Goal: Task Accomplishment & Management: Complete application form

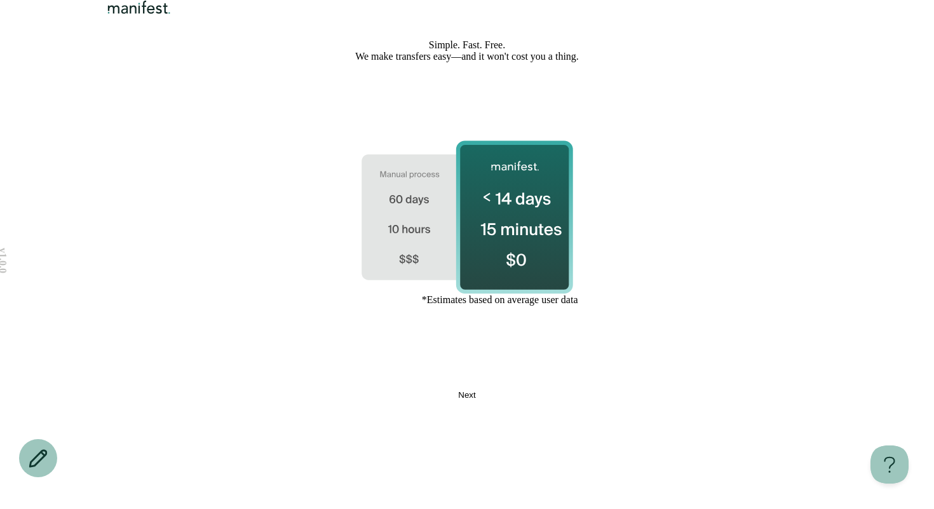
click at [337, 400] on button "Next" at bounding box center [467, 395] width 400 height 10
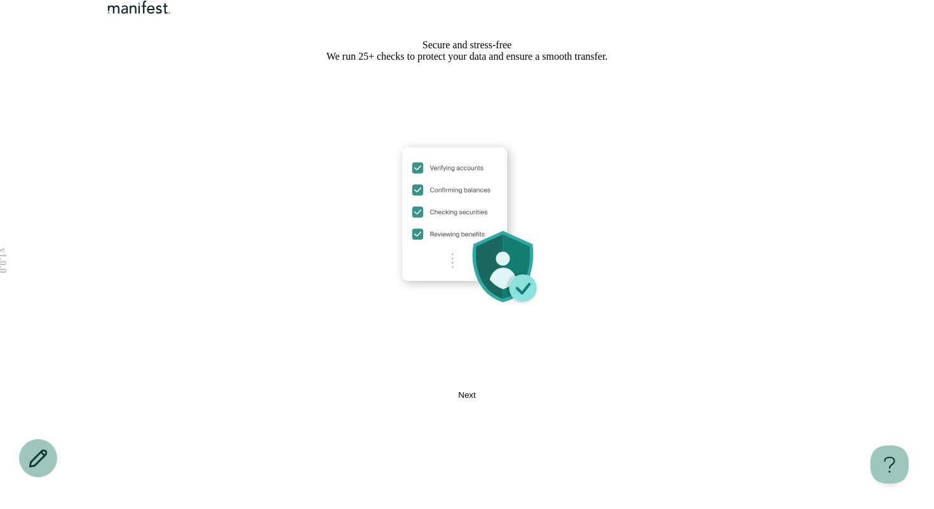
click at [337, 400] on button "Next" at bounding box center [467, 395] width 400 height 10
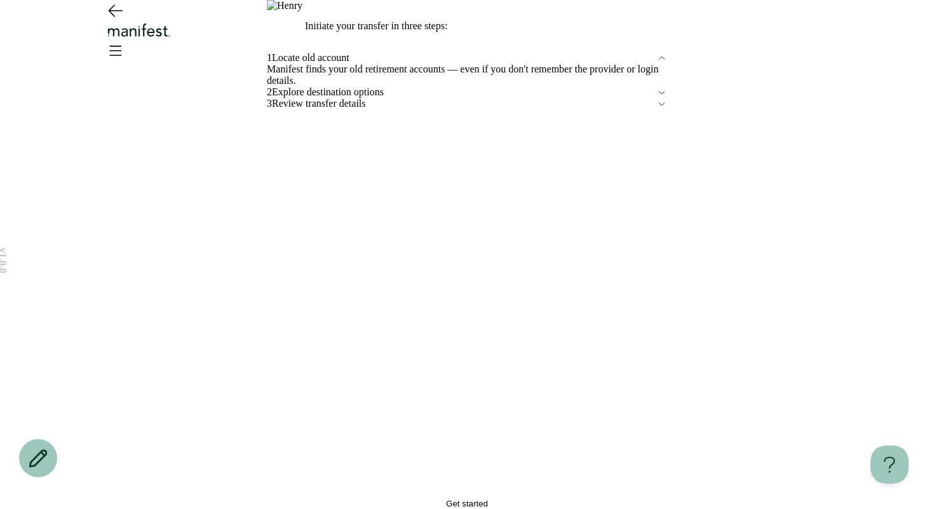
click at [349, 499] on button "Get started" at bounding box center [467, 504] width 400 height 10
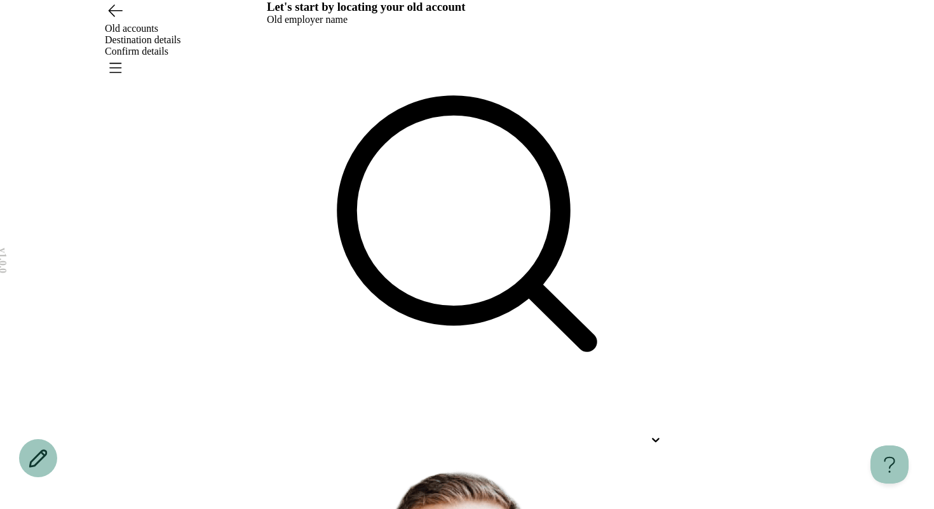
click at [329, 428] on div at bounding box center [467, 439] width 400 height 23
click at [336, 470] on p "Dq" at bounding box center [442, 477] width 378 height 15
type input "**"
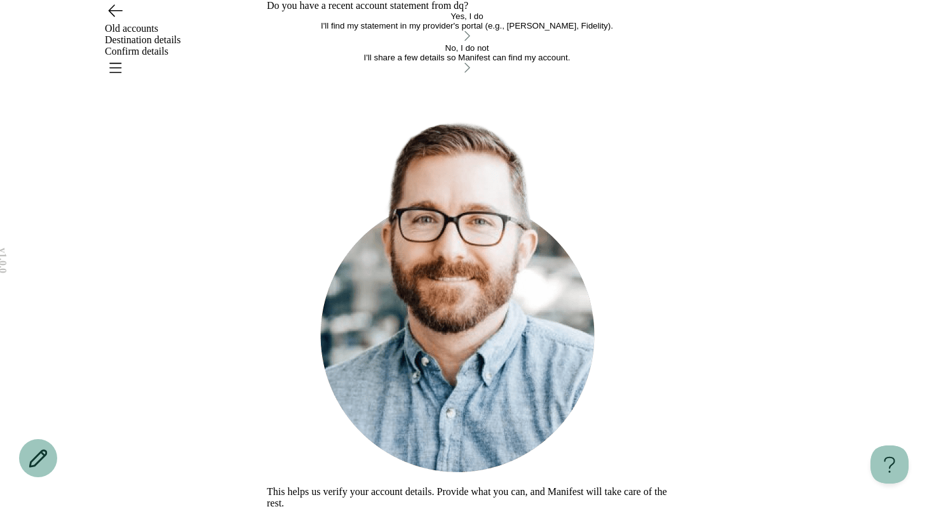
click at [326, 31] on div "I'll find my statement in my provider's portal (e.g., [PERSON_NAME], Fidelity)." at bounding box center [467, 26] width 400 height 10
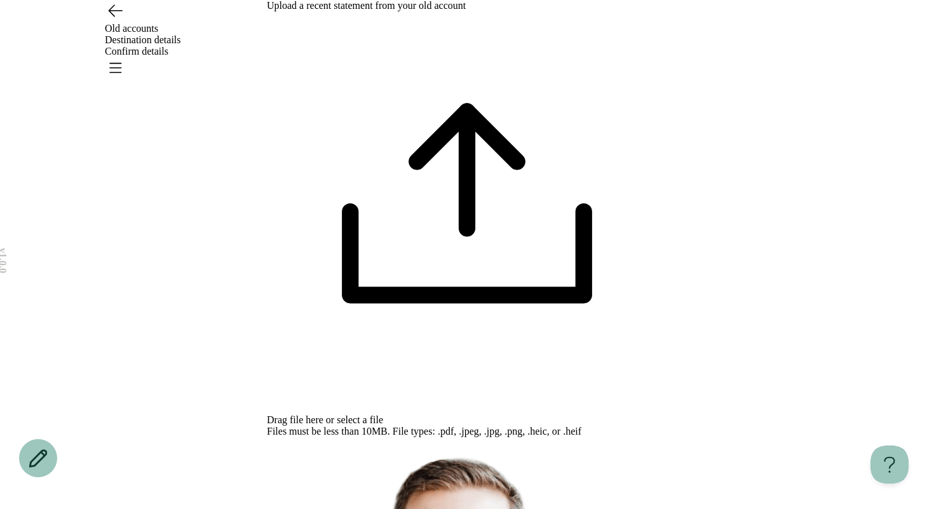
click at [493, 426] on div "Files must be less than 10MB. File types: .pdf, .jpeg, .jpg, .png, .heic, or .h…" at bounding box center [467, 431] width 400 height 11
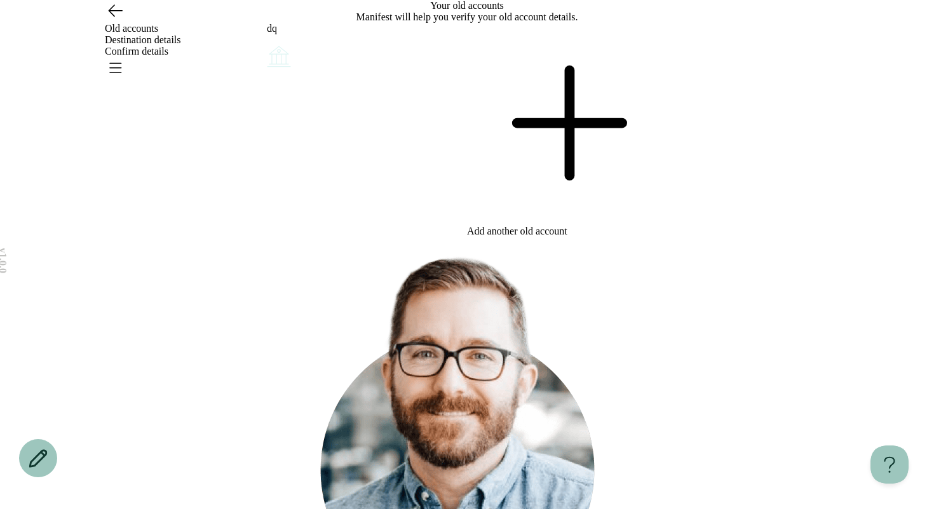
click at [121, 64] on icon "Open menu" at bounding box center [115, 68] width 11 height 9
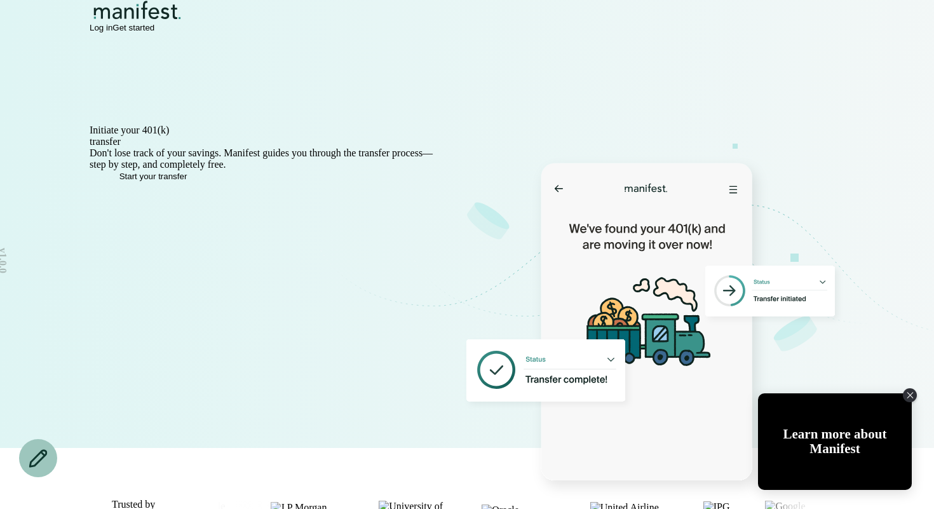
click at [113, 32] on span "Log in" at bounding box center [101, 28] width 23 height 10
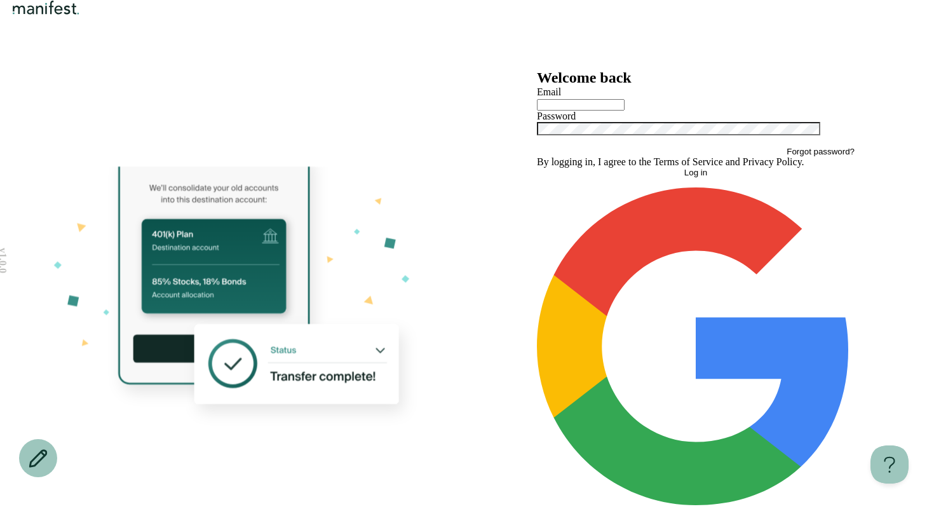
click at [619, 111] on input "text" at bounding box center [581, 104] width 88 height 11
click at [573, 111] on input "text" at bounding box center [581, 104] width 88 height 11
type input "*"
type input "**********"
click at [634, 177] on button "Log in" at bounding box center [696, 173] width 318 height 10
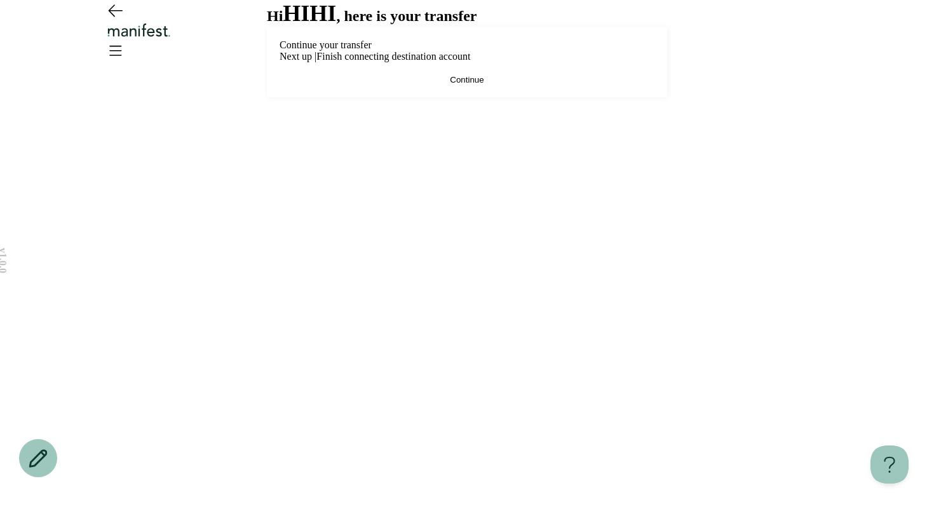
click at [528, 85] on button "Continue" at bounding box center [467, 80] width 375 height 10
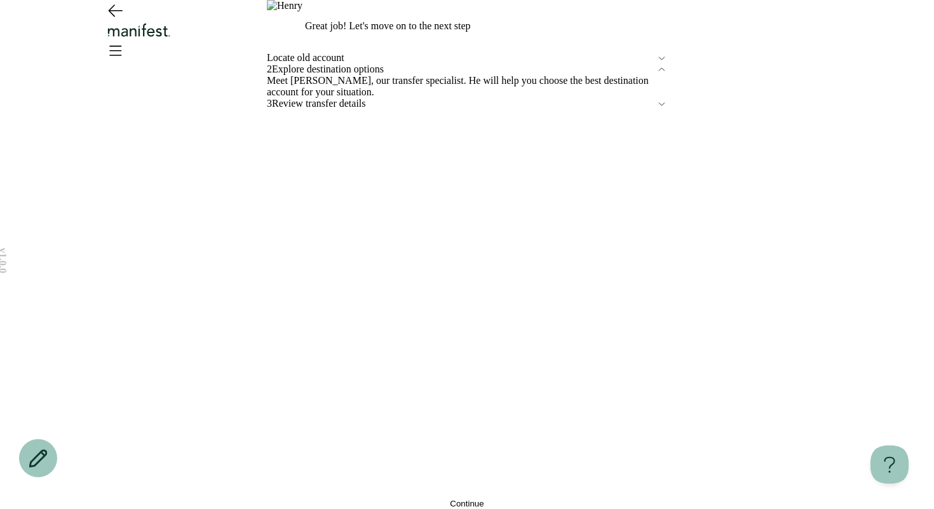
click at [367, 64] on span "Locate old account" at bounding box center [462, 57] width 390 height 11
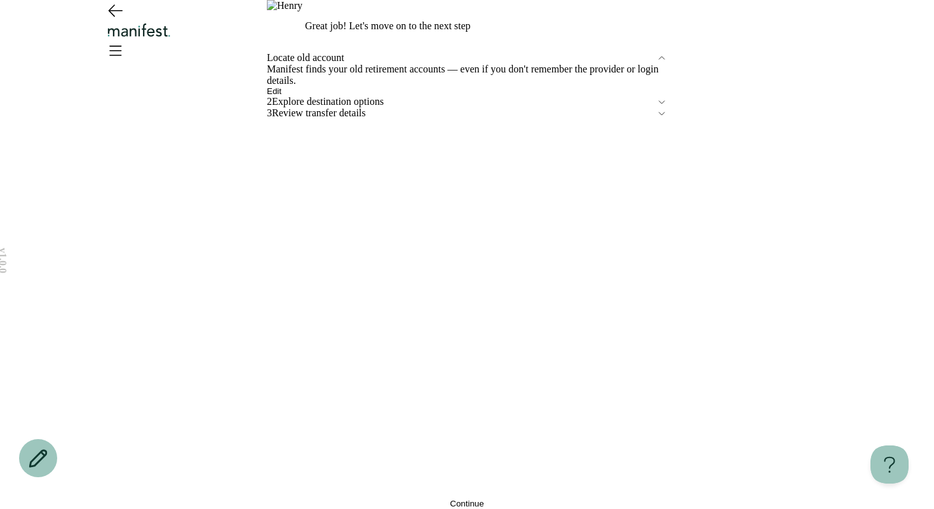
click at [282, 96] on span "Edit" at bounding box center [274, 91] width 15 height 10
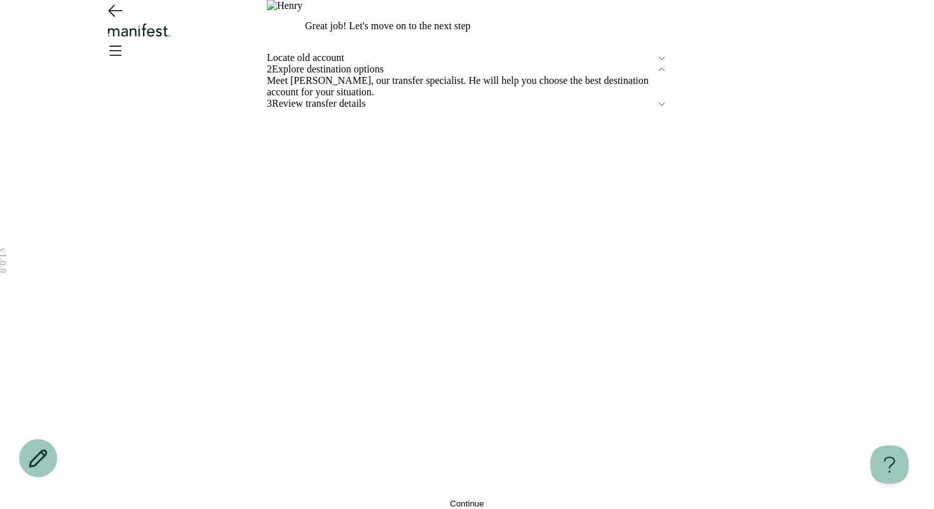
click at [385, 499] on button "Continue" at bounding box center [467, 504] width 400 height 10
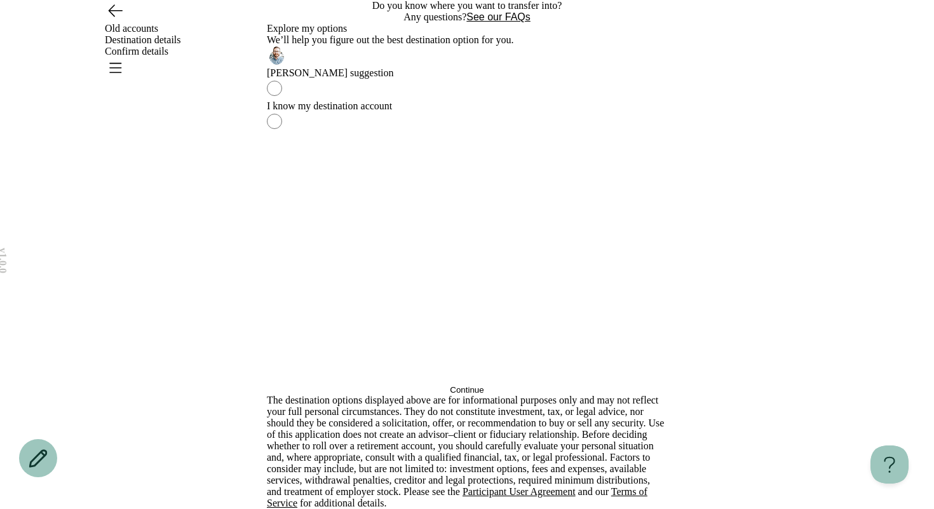
click at [357, 395] on button "Continue" at bounding box center [467, 390] width 400 height 10
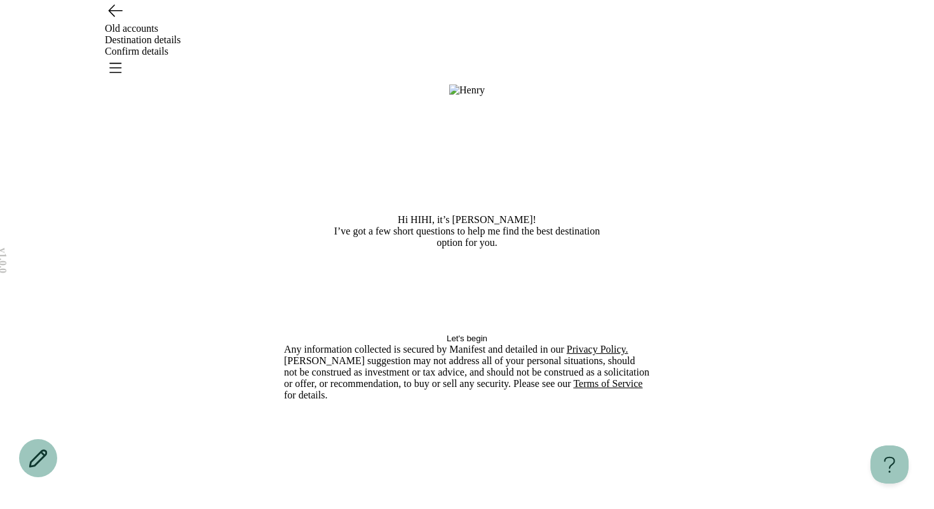
click at [111, 17] on icon "Go back" at bounding box center [115, 10] width 13 height 11
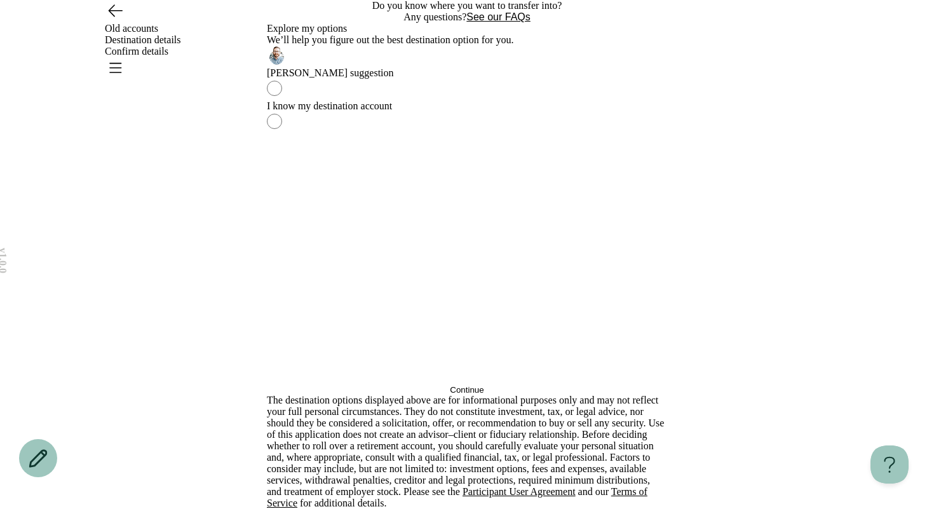
click at [497, 23] on button "See our FAQs" at bounding box center [499, 16] width 64 height 11
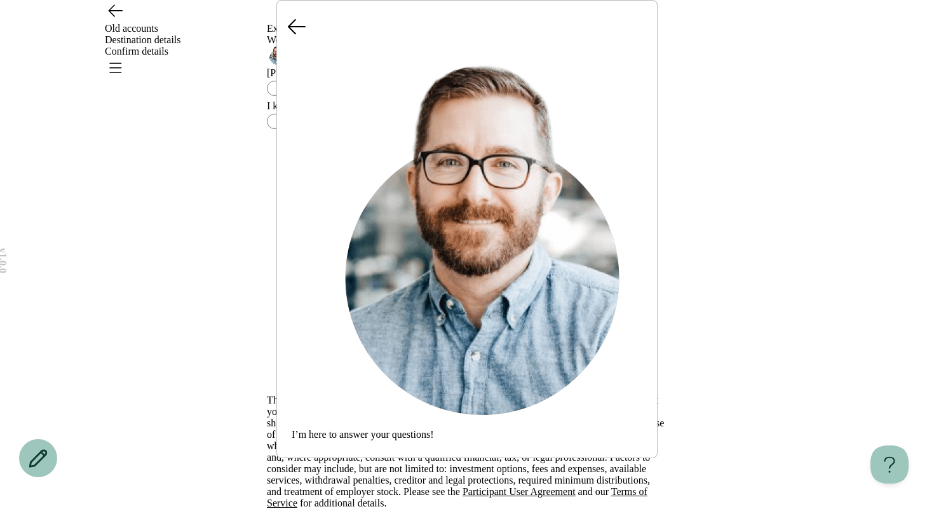
click at [374, 507] on button "Does Manifest help with [PERSON_NAME] conversions?" at bounding box center [467, 512] width 351 height 11
click at [374, 507] on span "Does Manifest help with [PERSON_NAME] conversions?" at bounding box center [467, 512] width 351 height 11
click at [361, 489] on span "Don’t have an IRA?" at bounding box center [467, 494] width 351 height 11
click at [360, 471] on button "Are there any fees?" at bounding box center [467, 476] width 351 height 11
click at [360, 453] on span "Are there any tax implications?" at bounding box center [467, 458] width 351 height 11
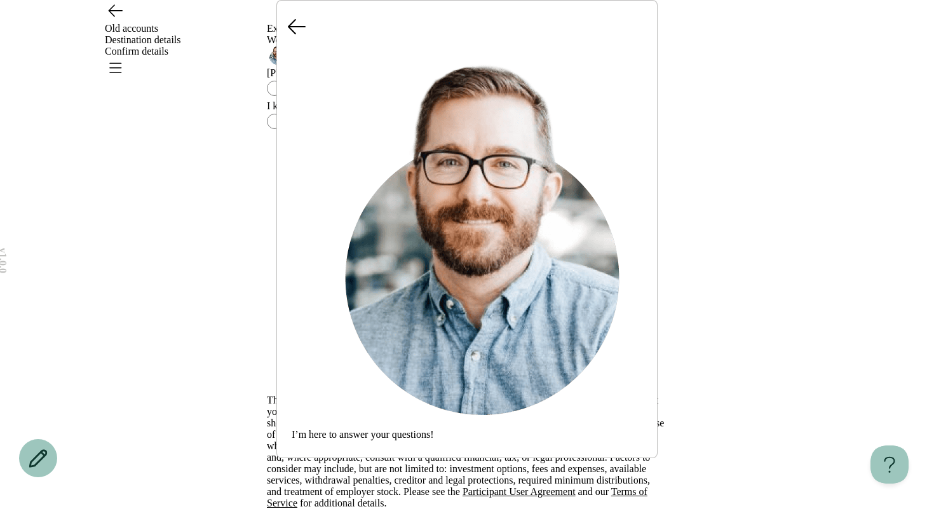
scroll to position [55, 0]
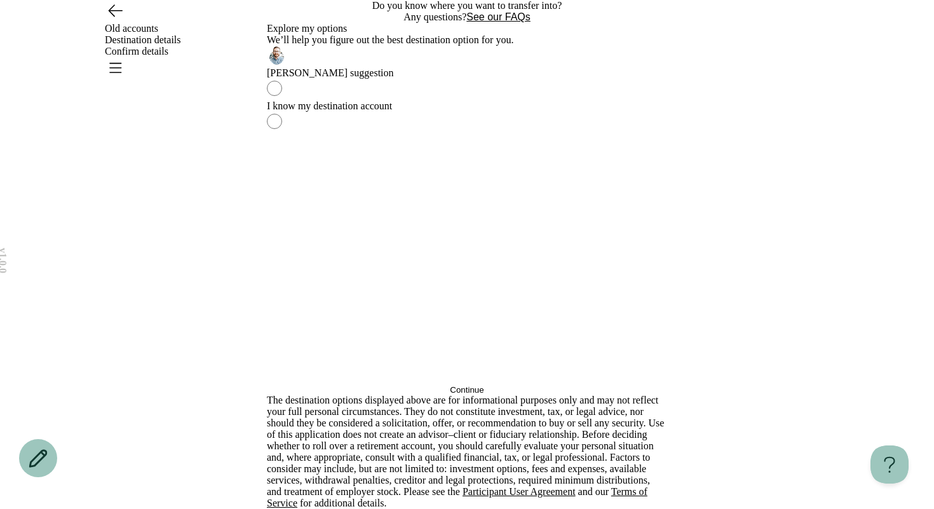
click at [397, 385] on button "Continue" at bounding box center [467, 390] width 400 height 10
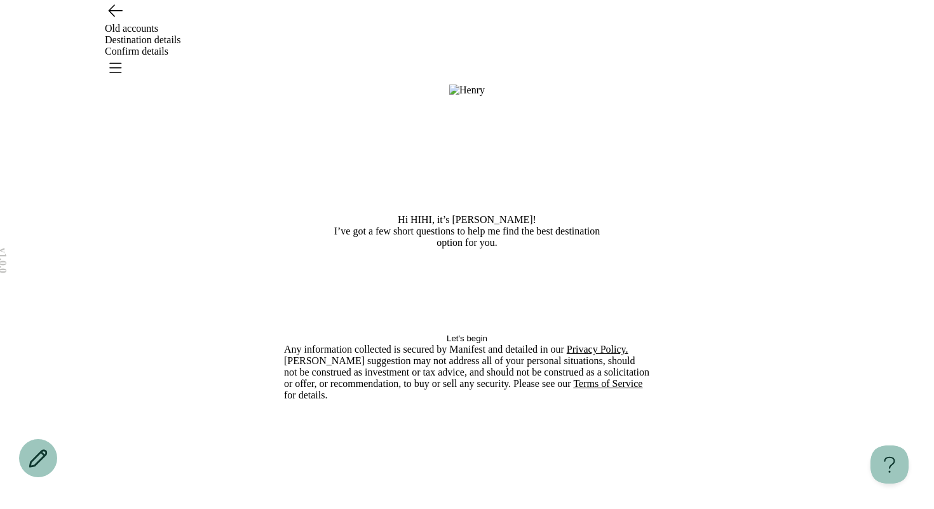
click at [463, 343] on button "Let's begin" at bounding box center [467, 339] width 366 height 10
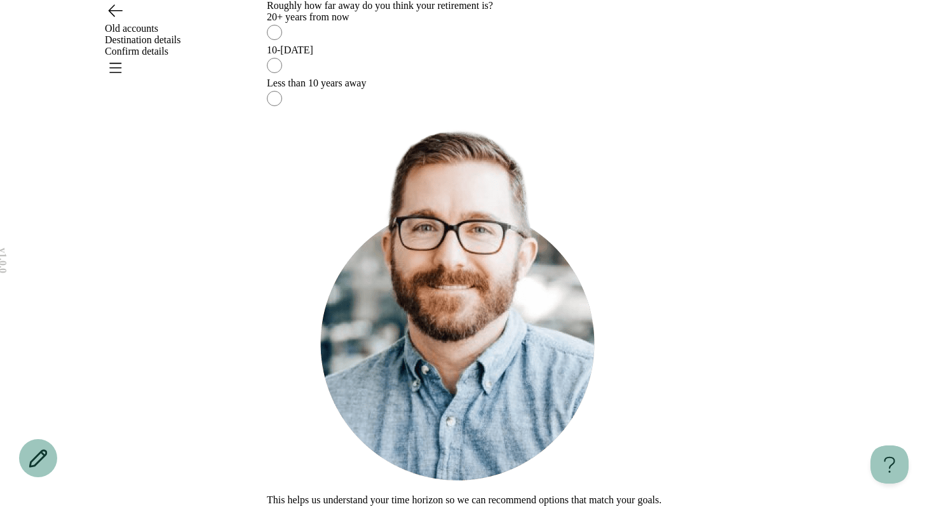
drag, startPoint x: 481, startPoint y: 237, endPoint x: 474, endPoint y: 294, distance: 57.0
click at [481, 78] on label "10-[DATE]" at bounding box center [467, 60] width 400 height 33
click at [301, 507] on button "Continue" at bounding box center [284, 512] width 34 height 10
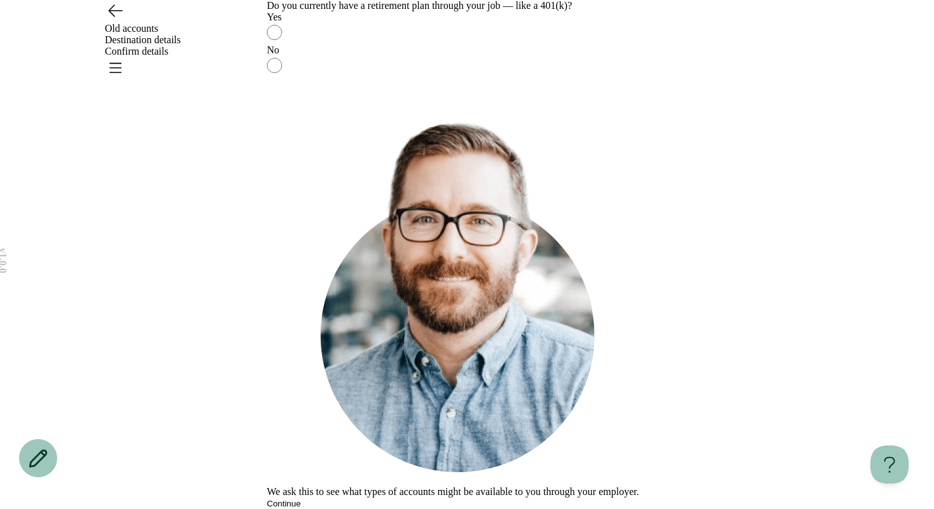
click at [417, 78] on div "Do you currently have a retirement plan through your job — like a 401(k)? Yes No" at bounding box center [467, 39] width 400 height 78
click at [411, 23] on div "Yes" at bounding box center [467, 16] width 400 height 11
click at [301, 499] on button "Continue" at bounding box center [284, 504] width 34 height 10
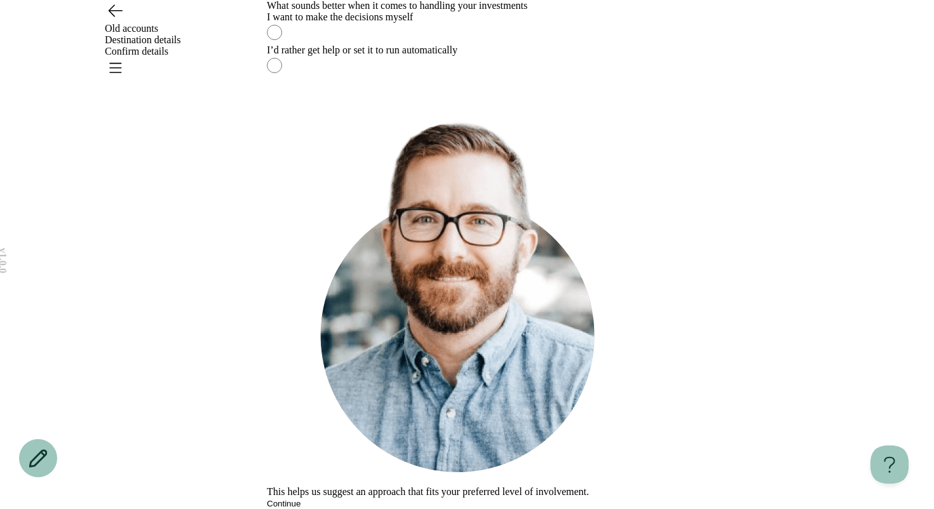
click at [360, 44] on label "I want to make the decisions myself" at bounding box center [467, 27] width 400 height 33
click at [301, 499] on button "Continue" at bounding box center [284, 504] width 34 height 10
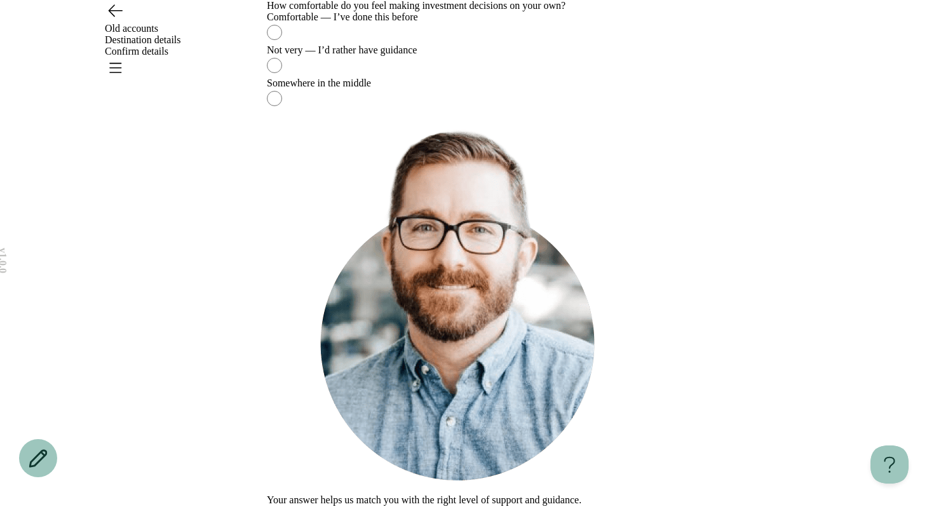
click at [397, 78] on label "Not very — I’d rather have guidance" at bounding box center [467, 60] width 400 height 33
click at [301, 507] on button "Continue" at bounding box center [284, 512] width 34 height 10
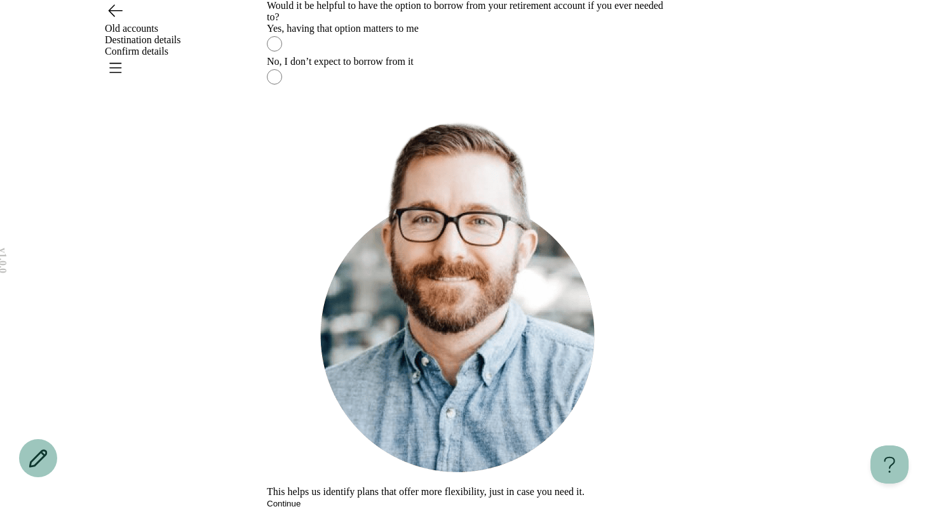
click at [369, 89] on label "No, I don’t expect to borrow from it" at bounding box center [467, 72] width 400 height 33
click at [301, 499] on button "Continue" at bounding box center [284, 504] width 34 height 10
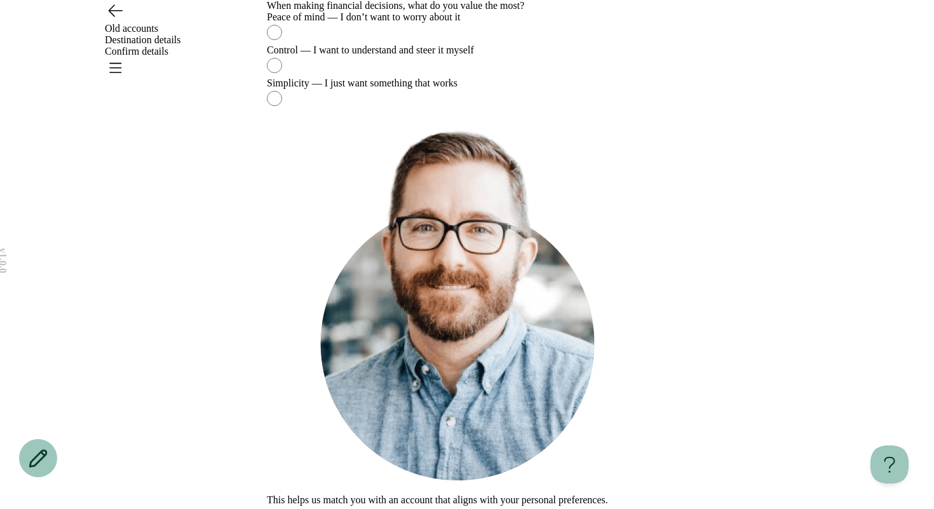
click at [374, 44] on label "Peace of mind — I don’t want to worry about it" at bounding box center [467, 27] width 400 height 33
click at [301, 507] on button "Continue" at bounding box center [284, 512] width 34 height 10
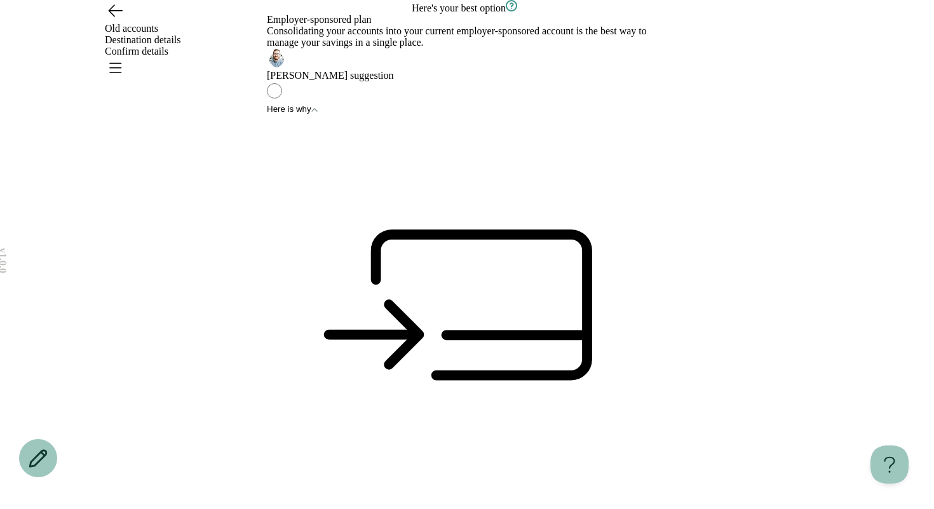
click at [557, 14] on h3 "Here's your best option" at bounding box center [467, 7] width 400 height 14
click at [517, 11] on icon "button" at bounding box center [511, 5] width 11 height 11
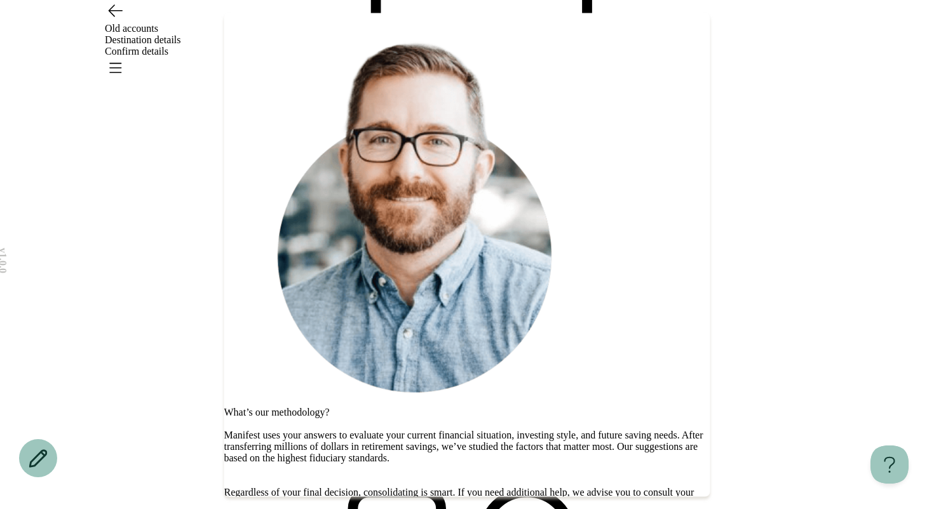
click at [431, 509] on button "Go back" at bounding box center [467, 515] width 486 height 10
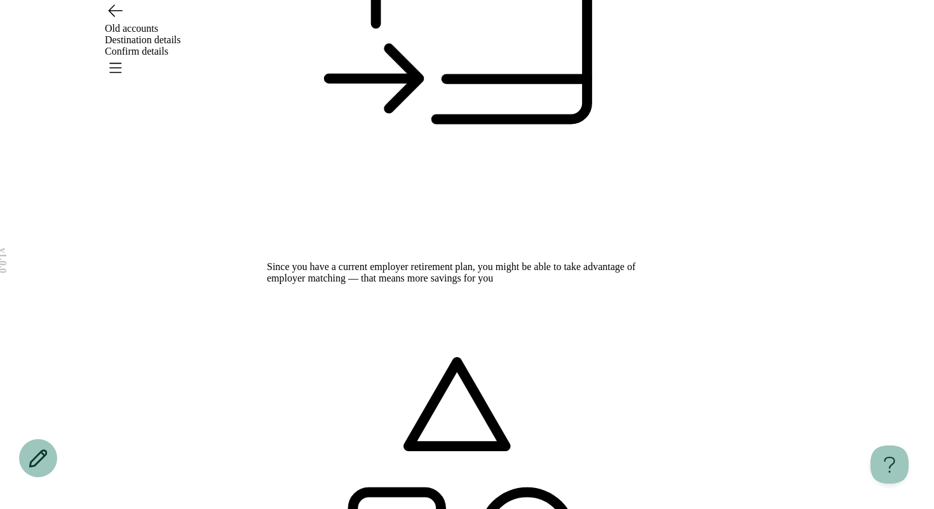
scroll to position [315, 0]
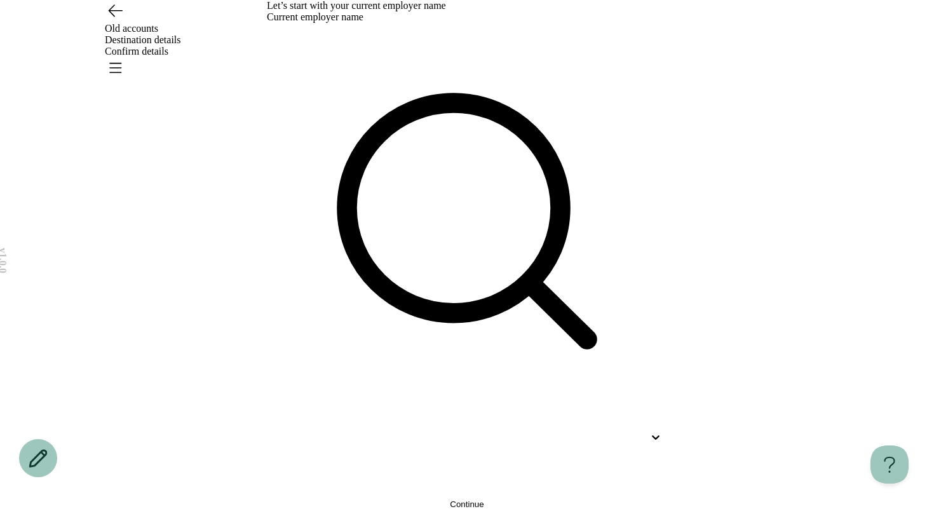
click at [364, 432] on div at bounding box center [456, 437] width 378 height 11
click at [363, 492] on p "Jk Moving And Storage, Inc." at bounding box center [442, 497] width 378 height 11
type input "**"
click at [340, 500] on button "Continue" at bounding box center [467, 505] width 400 height 10
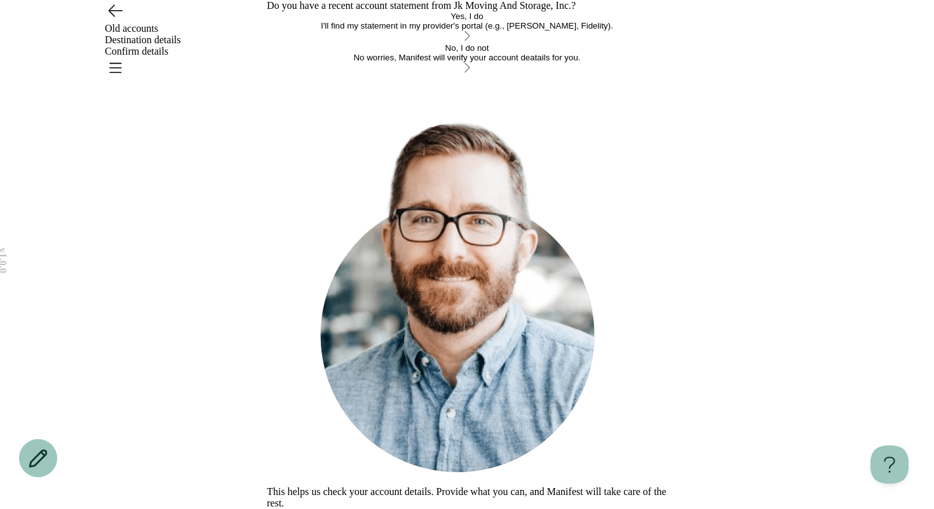
click at [365, 31] on div "I'll find my statement in my provider's portal (e.g., [PERSON_NAME], Fidelity)." at bounding box center [467, 26] width 400 height 10
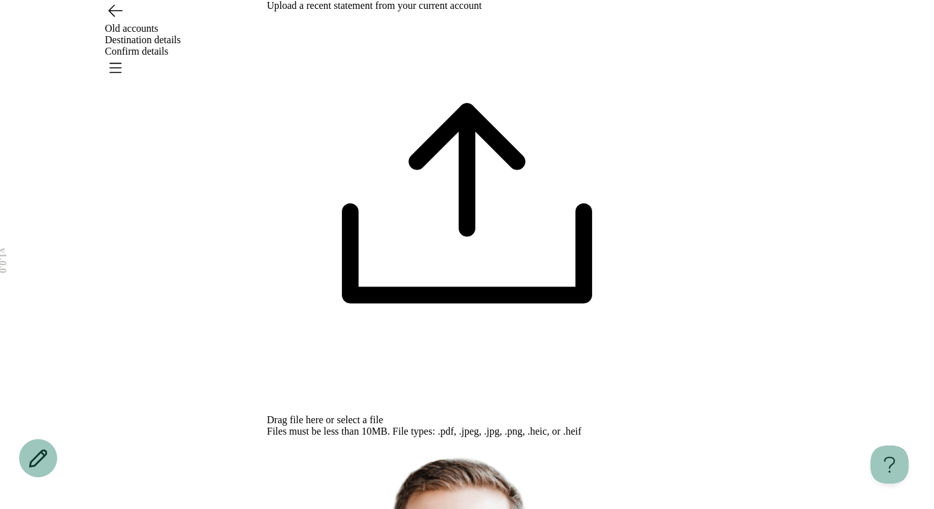
click at [430, 243] on div "Drag file here or select a file Files must be less than 10MB. File types: .pdf,…" at bounding box center [467, 224] width 400 height 426
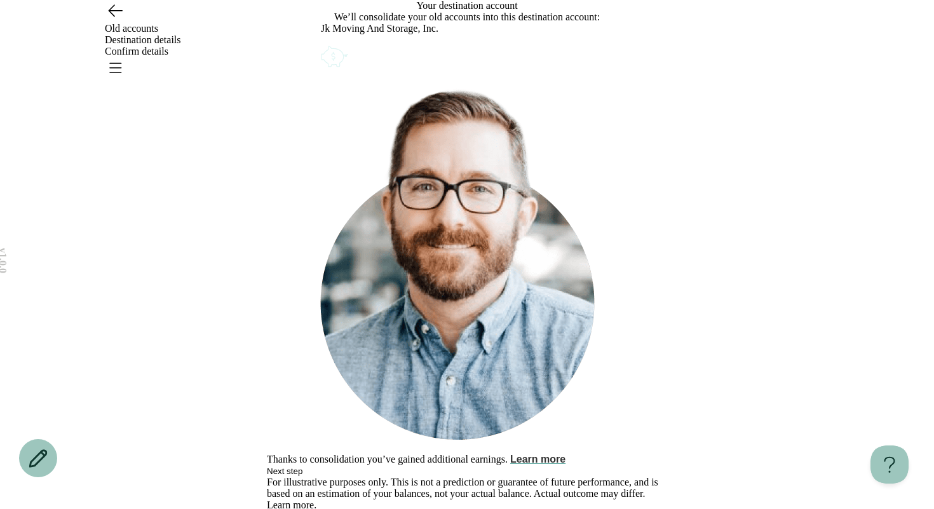
click at [566, 454] on button "Learn more" at bounding box center [537, 459] width 55 height 11
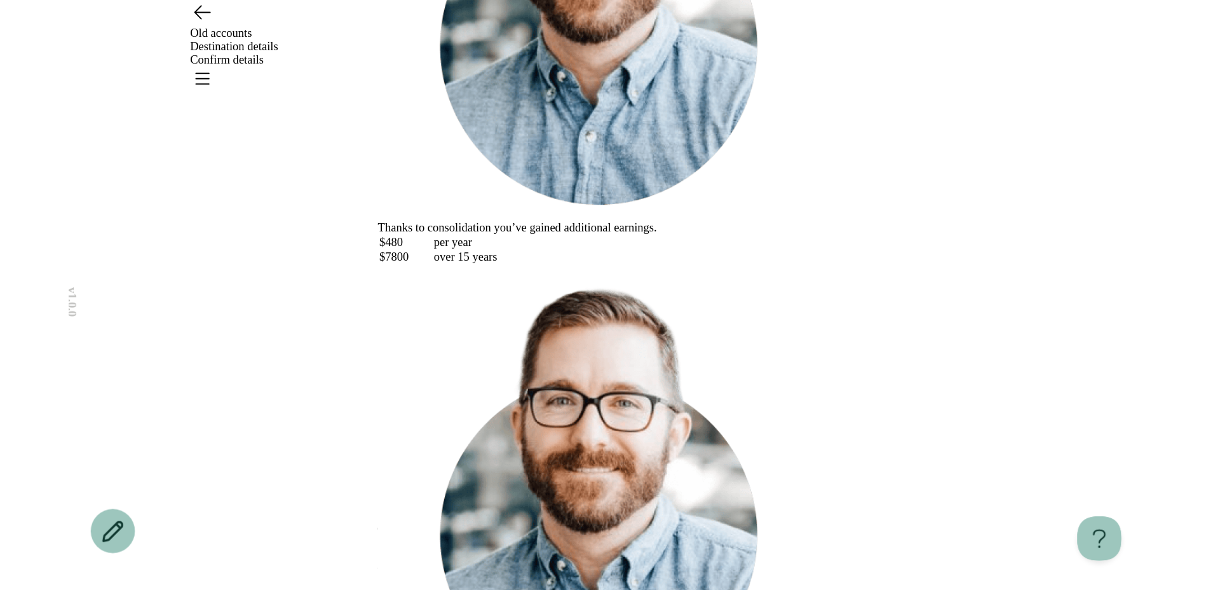
scroll to position [302, 0]
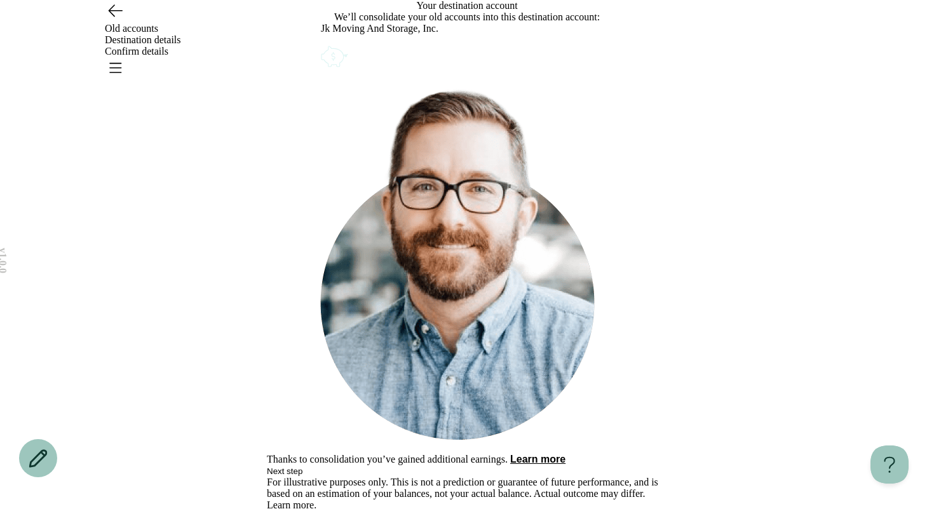
click at [303, 467] on button "Next step" at bounding box center [285, 472] width 36 height 10
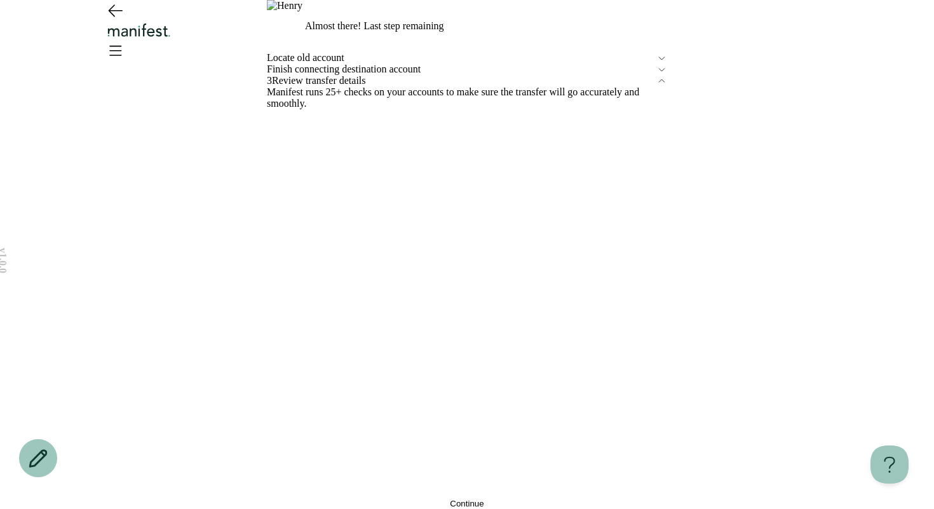
click at [441, 499] on button "Continue" at bounding box center [467, 504] width 400 height 10
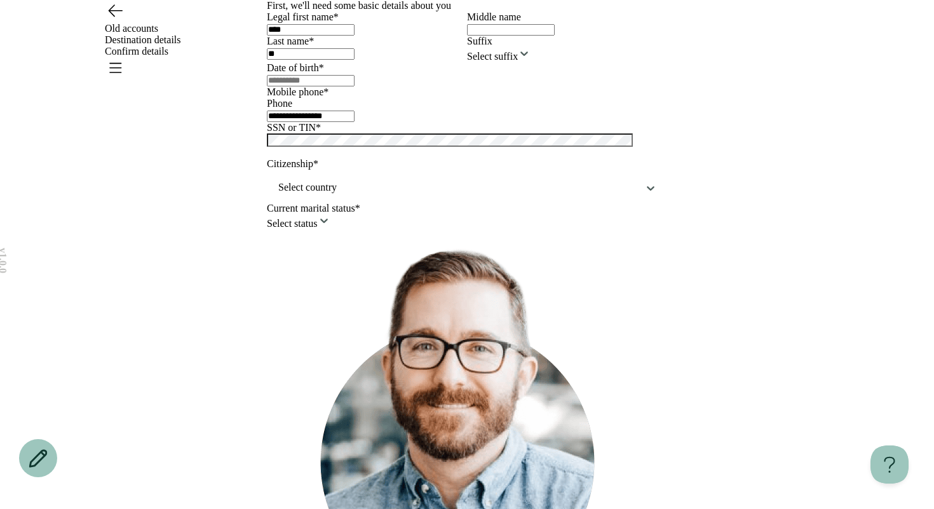
click at [109, 20] on icon "Go back" at bounding box center [115, 10] width 20 height 20
click at [116, 20] on icon "Go back" at bounding box center [115, 10] width 20 height 20
click at [116, 17] on icon "Go back" at bounding box center [115, 10] width 13 height 11
click at [133, 65] on header "Old accounts Destination details Confirm details" at bounding box center [467, 34] width 934 height 69
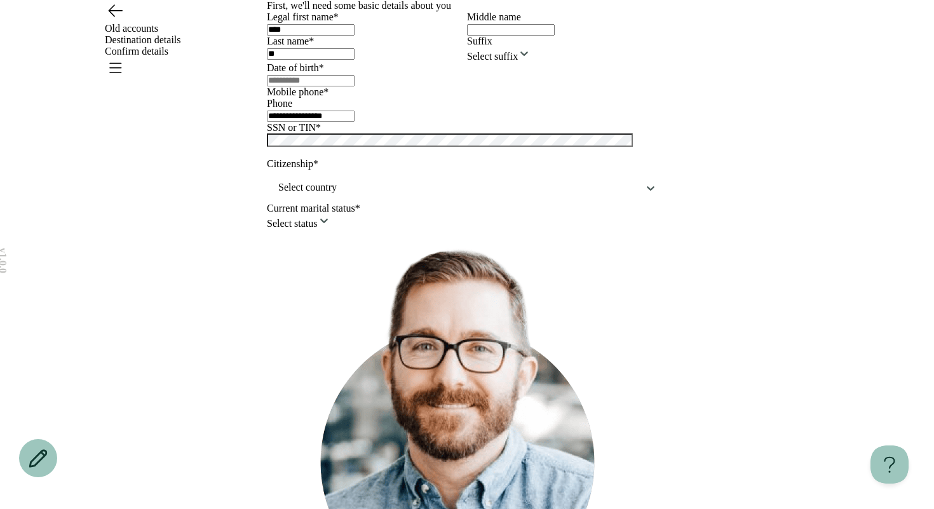
click at [115, 20] on icon "Go back" at bounding box center [115, 10] width 20 height 20
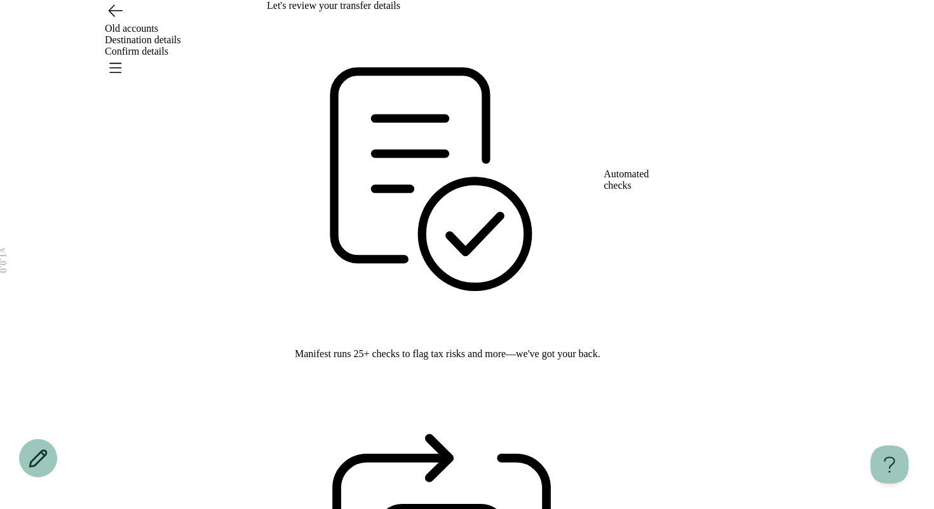
click at [114, 17] on icon "Go back" at bounding box center [115, 10] width 13 height 11
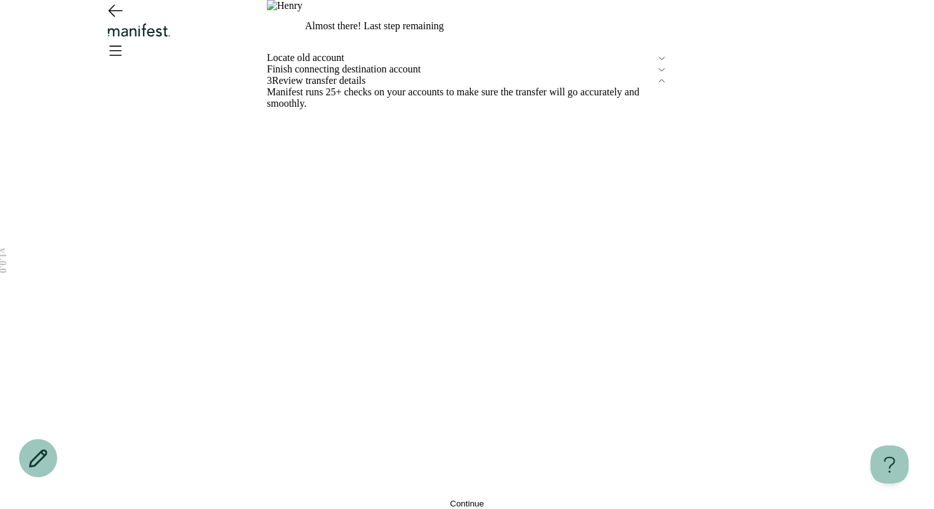
click at [114, 17] on icon "Go back" at bounding box center [115, 10] width 13 height 11
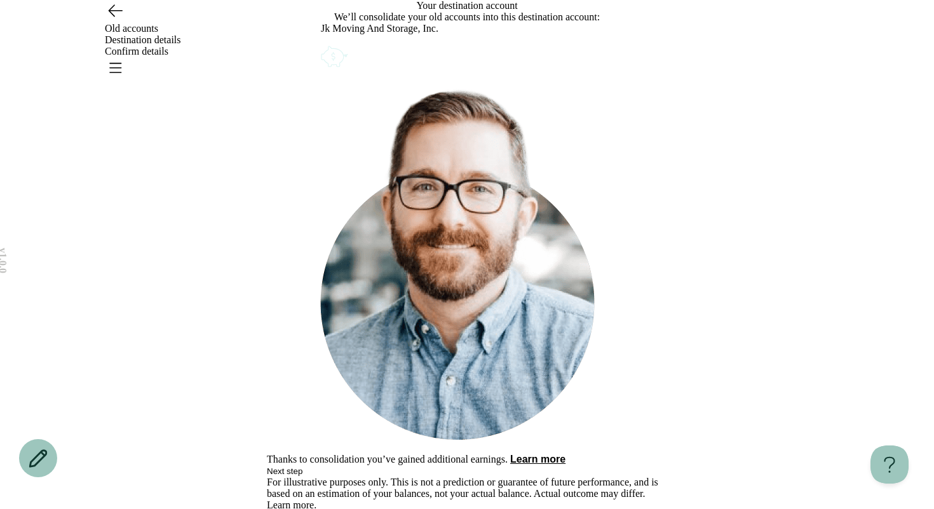
click at [321, 43] on icon "Account options" at bounding box center [321, 43] width 0 height 0
click at [527, 70] on div "Jk Moving And Storage, Inc." at bounding box center [467, 46] width 292 height 47
click at [303, 467] on button "Next step" at bounding box center [285, 472] width 36 height 10
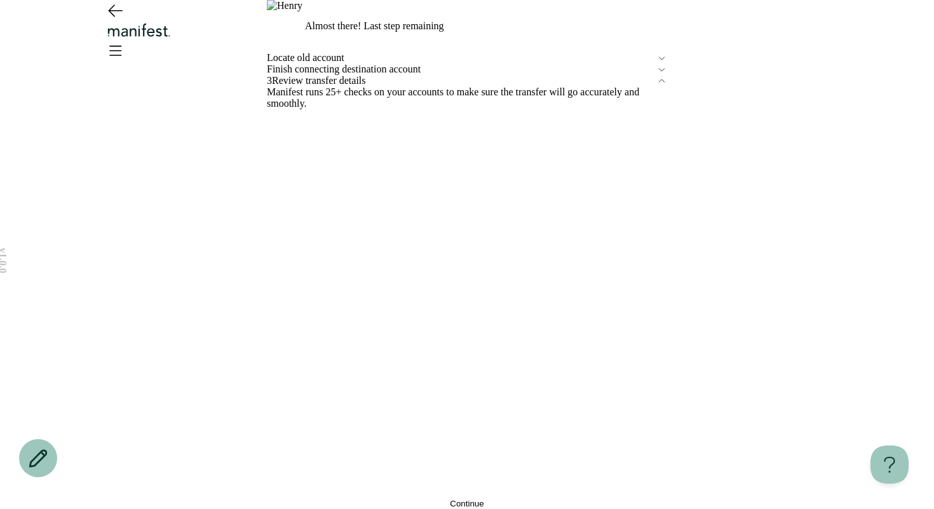
click at [401, 499] on button "Continue" at bounding box center [467, 504] width 400 height 10
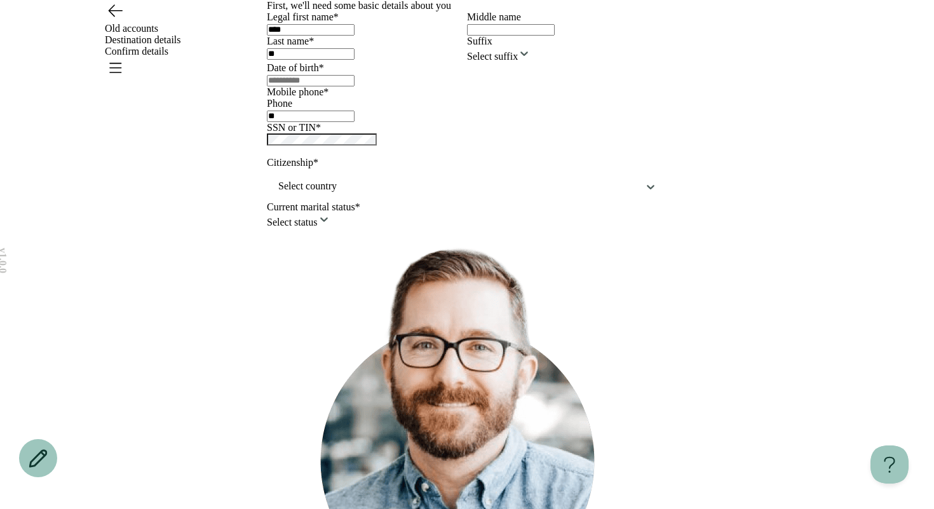
type input "**********"
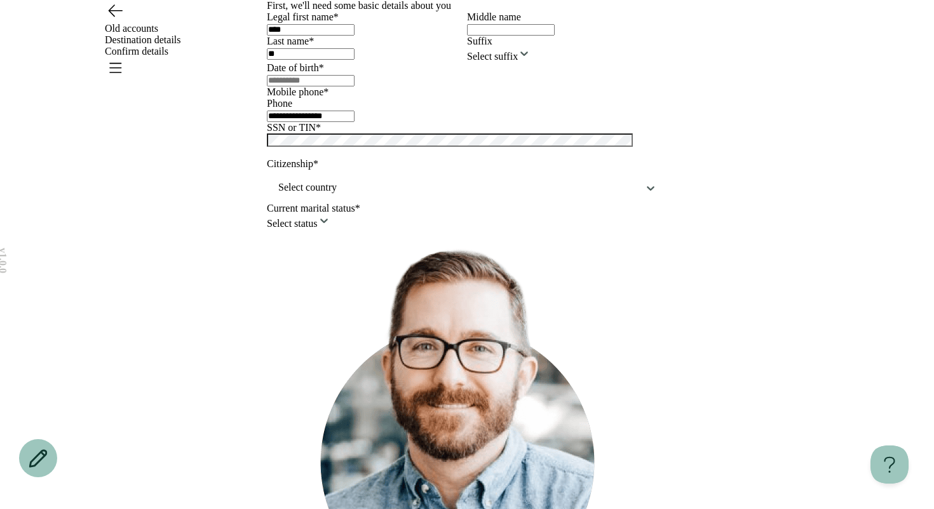
click at [253, 104] on div "**********" at bounding box center [467, 329] width 934 height 659
click at [101, 33] on div "Old accounts Destination details Confirm details" at bounding box center [467, 40] width 915 height 80
click at [125, 33] on div "Old accounts Destination details Confirm details" at bounding box center [467, 40] width 915 height 80
click at [116, 20] on icon "Go back" at bounding box center [115, 10] width 20 height 20
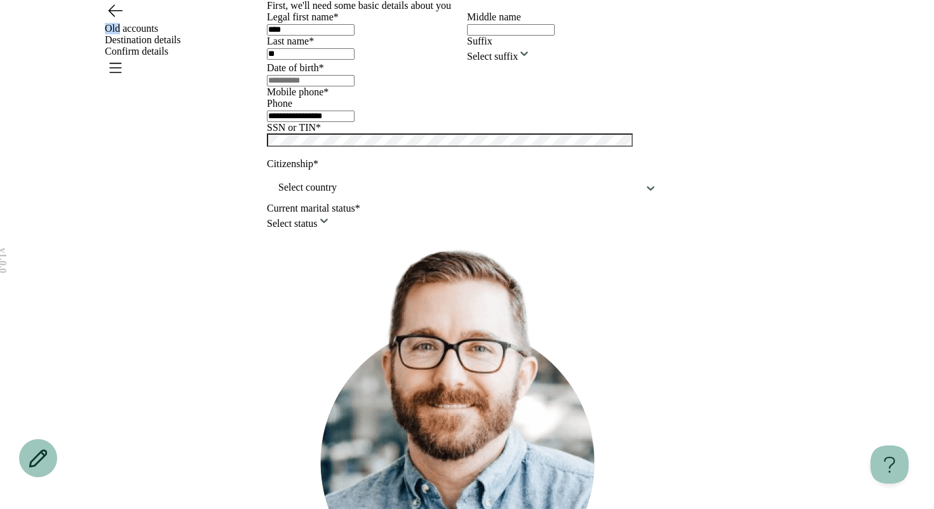
click at [133, 99] on div "**********" at bounding box center [467, 329] width 934 height 659
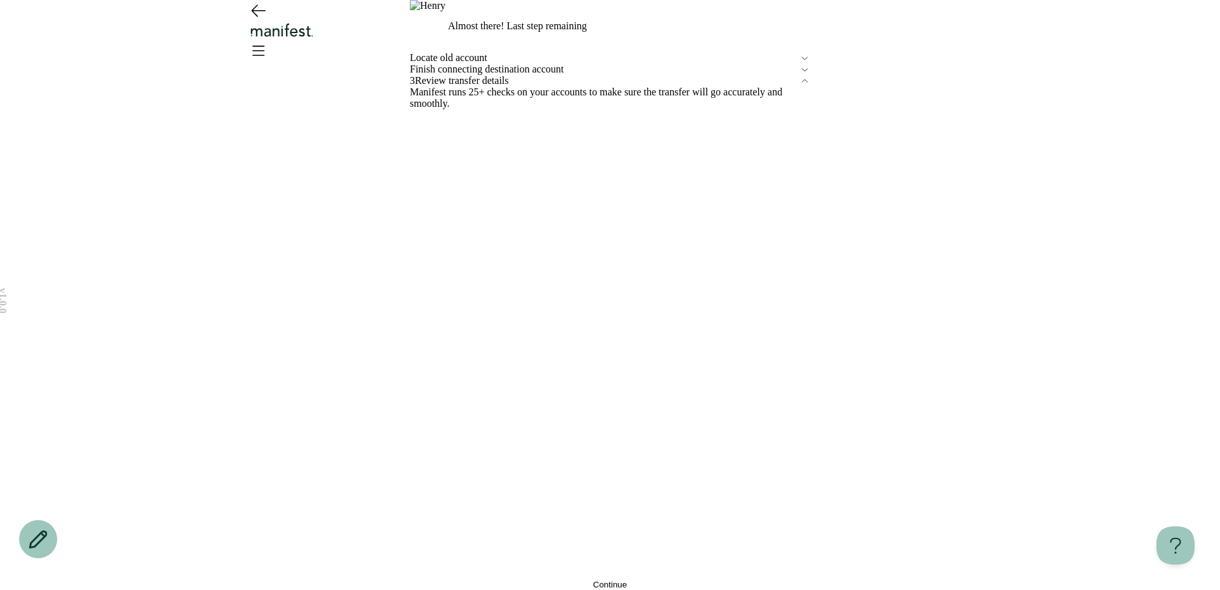
click at [495, 75] on span "Finish connecting destination account" at bounding box center [605, 69] width 390 height 11
click at [425, 107] on span "Edit" at bounding box center [417, 103] width 15 height 10
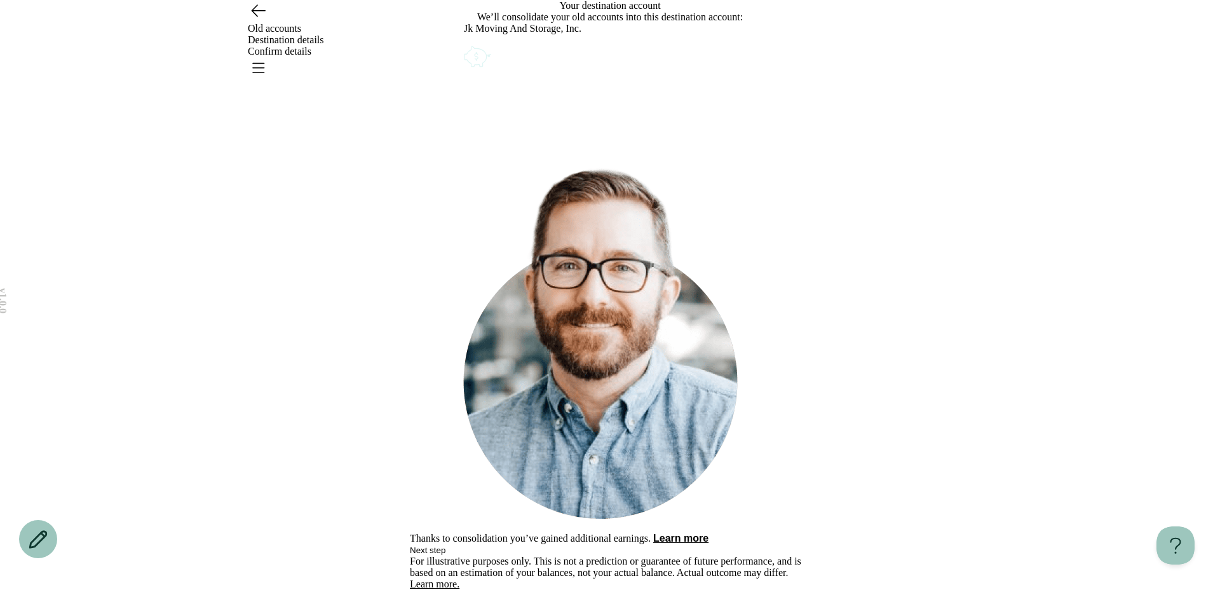
click at [464, 43] on icon "Account options" at bounding box center [464, 43] width 0 height 0
click at [510, 57] on button "Remove" at bounding box center [495, 52] width 32 height 10
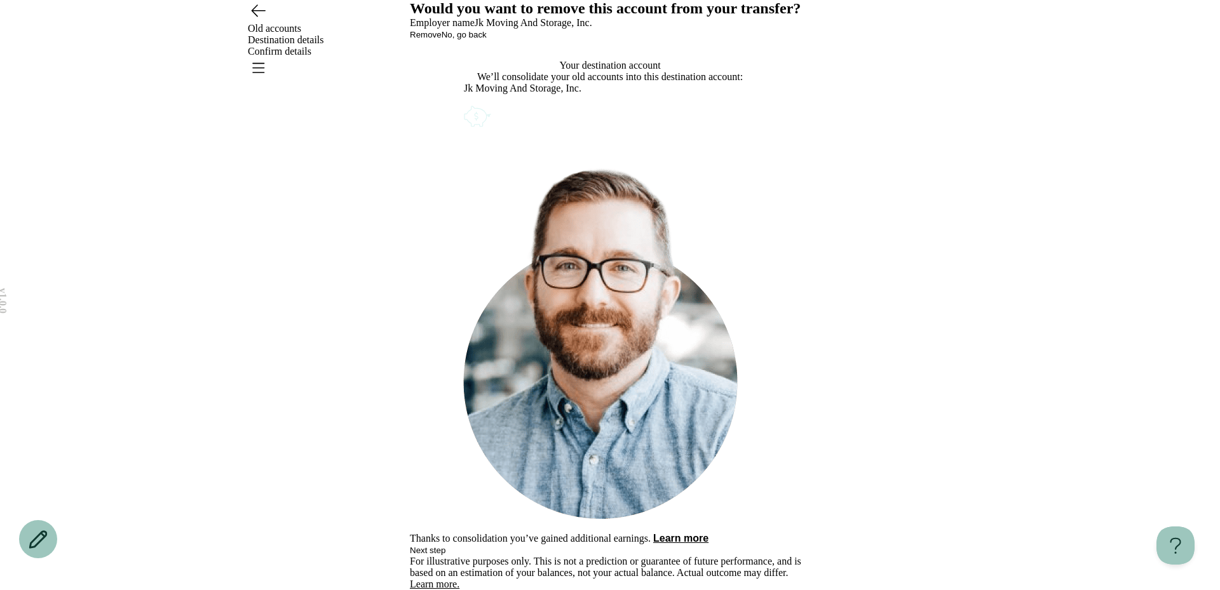
click at [442, 39] on button "Remove" at bounding box center [426, 35] width 32 height 10
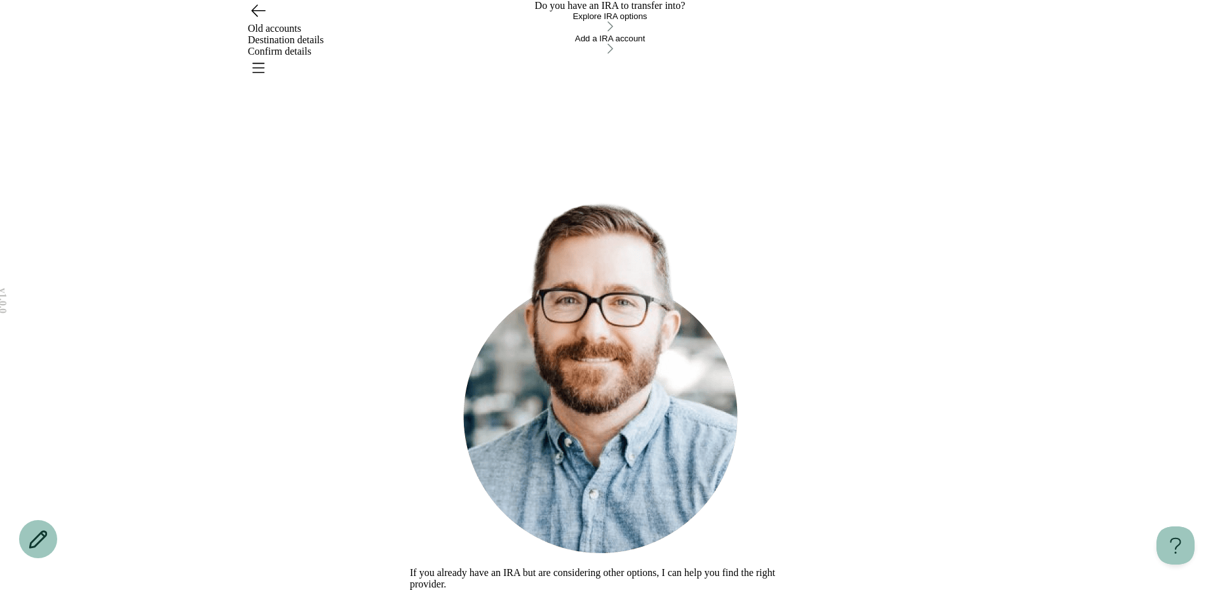
click at [504, 34] on button "Explore IRA options" at bounding box center [610, 22] width 400 height 22
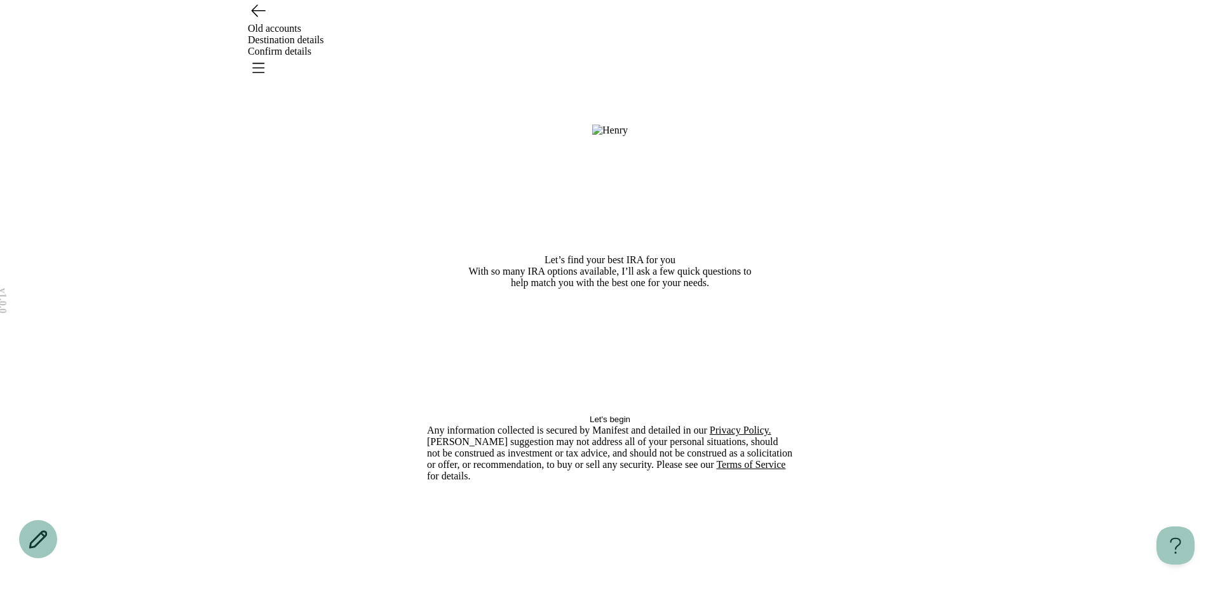
click at [566, 424] on button "Let's begin" at bounding box center [610, 419] width 366 height 10
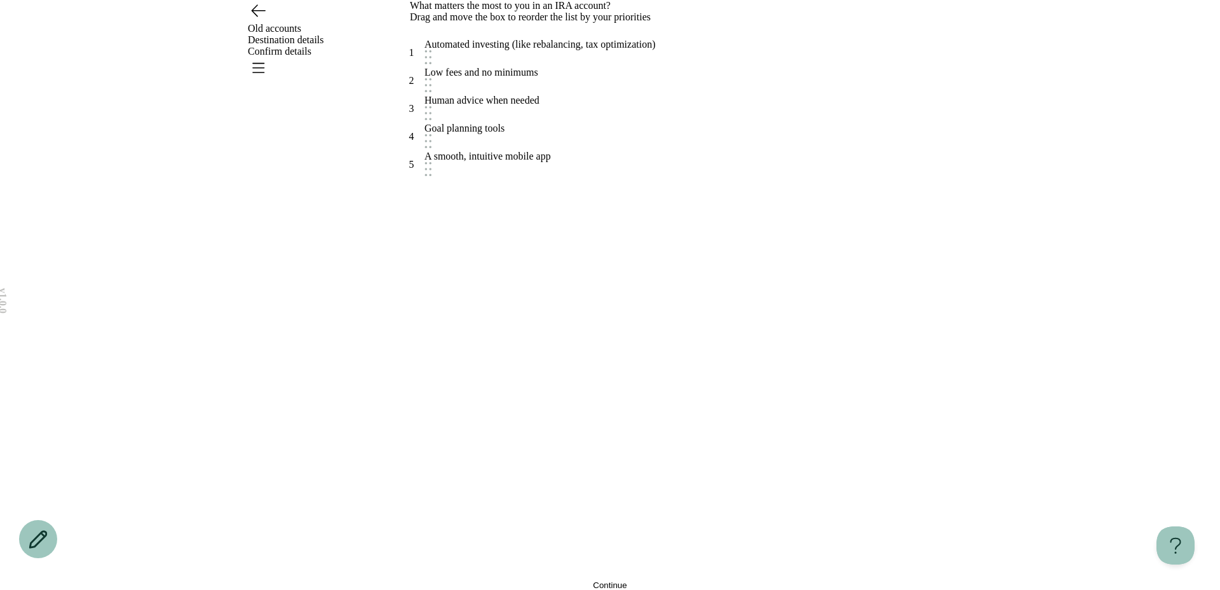
click at [530, 78] on div "Low fees and no minimums" at bounding box center [482, 72] width 114 height 11
drag, startPoint x: 528, startPoint y: 292, endPoint x: 533, endPoint y: 361, distance: 69.5
drag, startPoint x: 529, startPoint y: 379, endPoint x: 543, endPoint y: 371, distance: 16.5
click at [543, 151] on div "A smooth, intuitive mobile app" at bounding box center [502, 144] width 126 height 11
click at [534, 509] on button "Continue" at bounding box center [610, 585] width 400 height 10
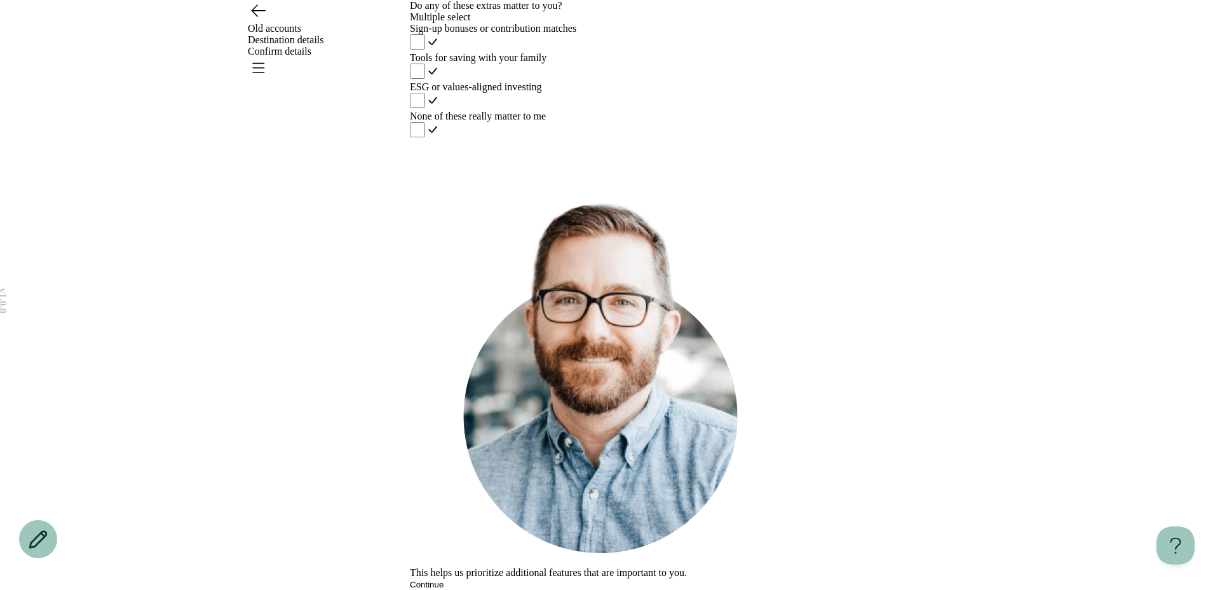
click at [533, 140] on div "Sign-up bonuses or contribution matches Tools for saving with your family ESG o…" at bounding box center [610, 81] width 400 height 117
drag, startPoint x: 524, startPoint y: 257, endPoint x: 524, endPoint y: 274, distance: 16.5
click at [524, 140] on div "Sign-up bonuses or contribution matches Tools for saving with your family ESG o…" at bounding box center [610, 81] width 400 height 117
drag, startPoint x: 514, startPoint y: 251, endPoint x: 514, endPoint y: 324, distance: 73.1
click at [514, 64] on div "Tools for saving with your family" at bounding box center [610, 57] width 400 height 11
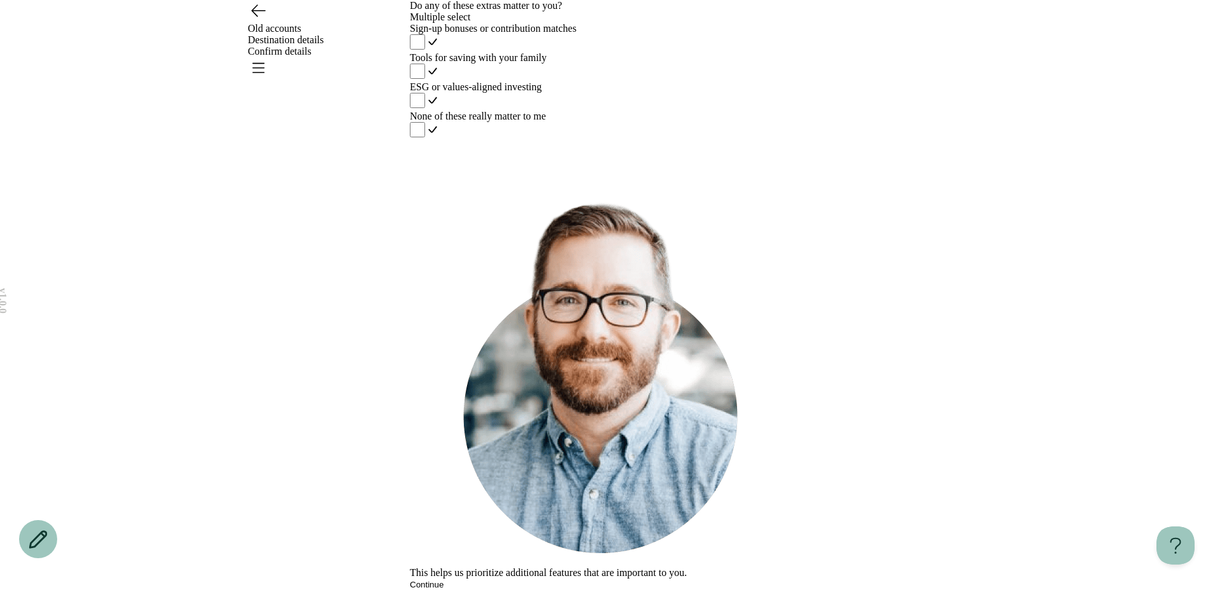
click at [444, 509] on button "Continue" at bounding box center [427, 585] width 34 height 10
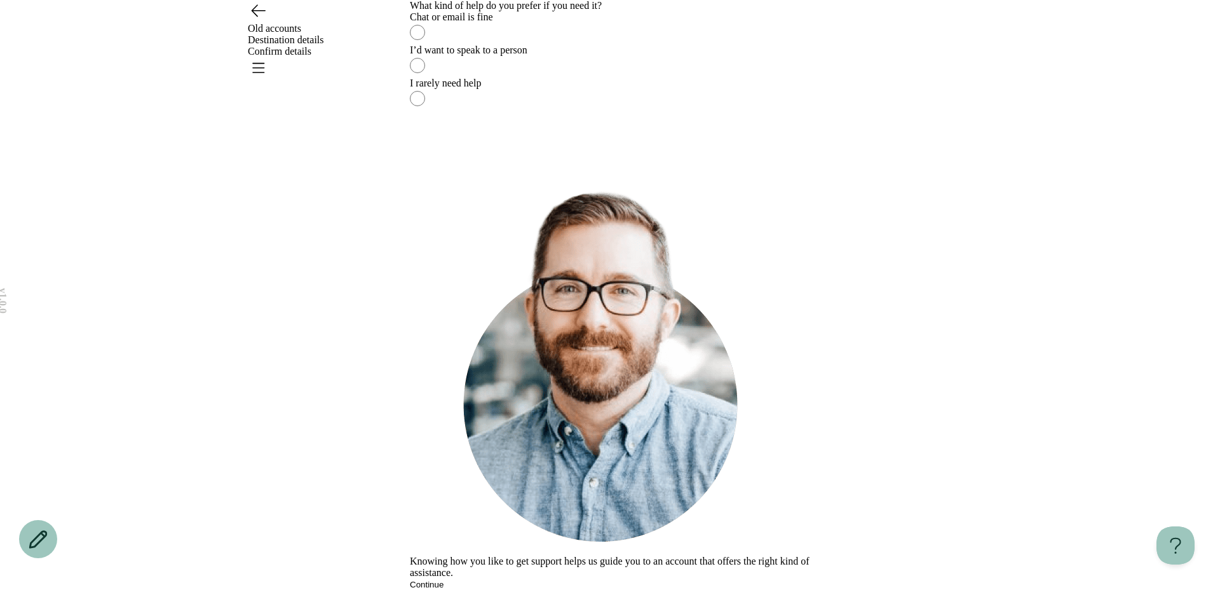
click at [501, 89] on div "I rarely need help" at bounding box center [610, 83] width 400 height 11
click at [444, 509] on button "Continue" at bounding box center [427, 585] width 34 height 10
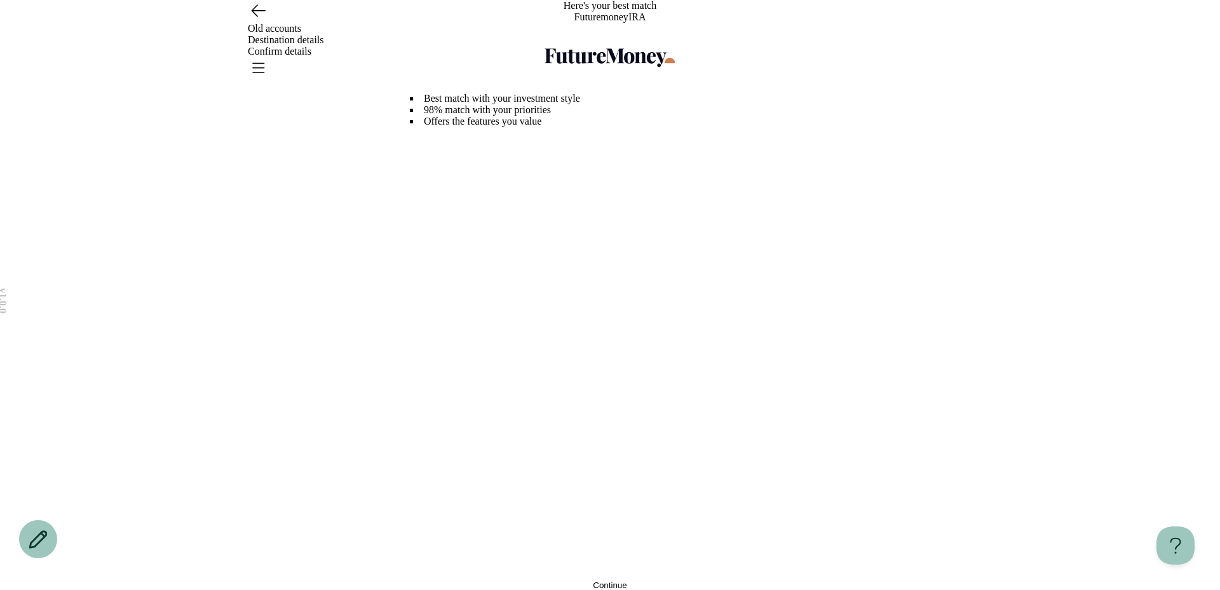
click at [540, 509] on button "Continue" at bounding box center [610, 585] width 400 height 10
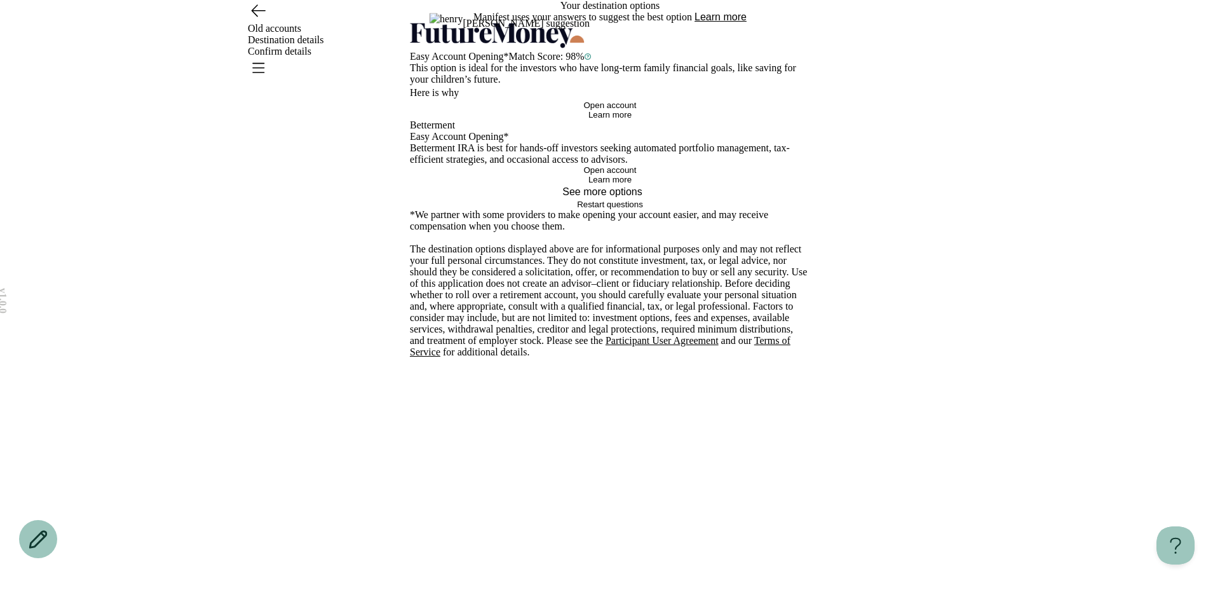
click at [613, 120] on span "Learn more" at bounding box center [610, 115] width 43 height 10
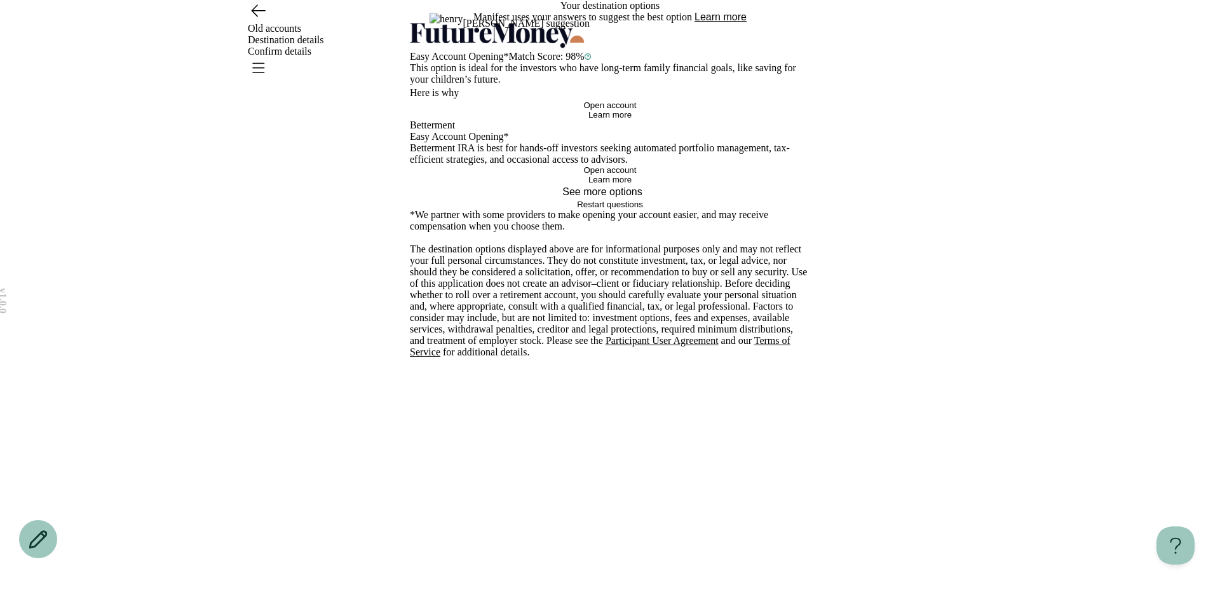
click at [747, 23] on button "Learn more" at bounding box center [721, 16] width 52 height 11
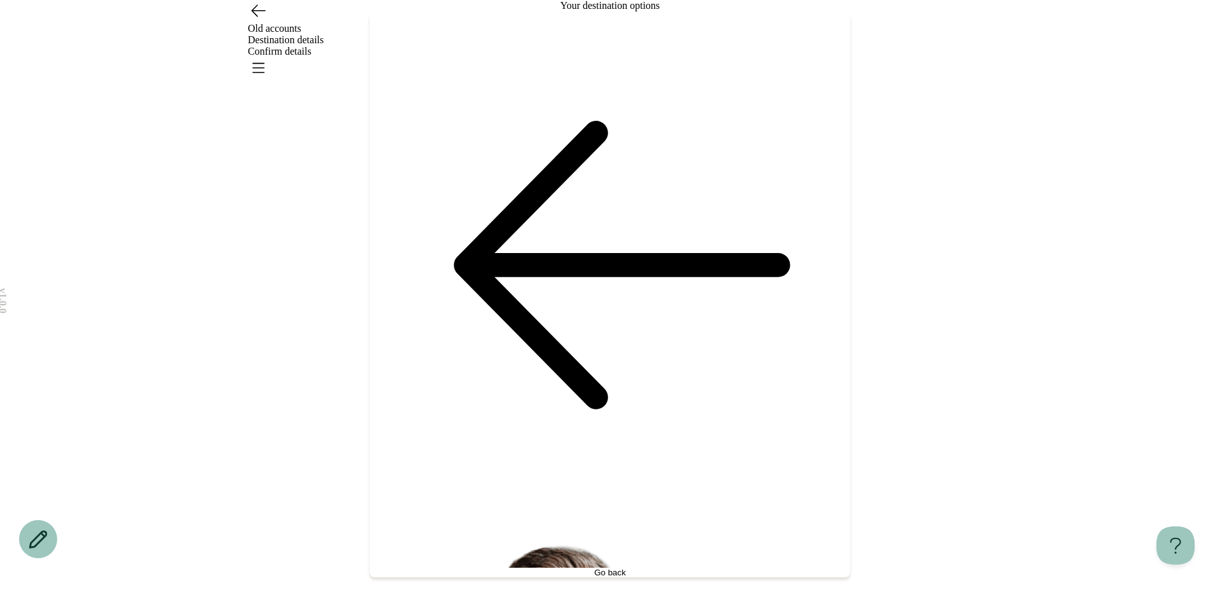
scroll to position [268, 0]
click at [595, 509] on button "Go back" at bounding box center [610, 573] width 481 height 10
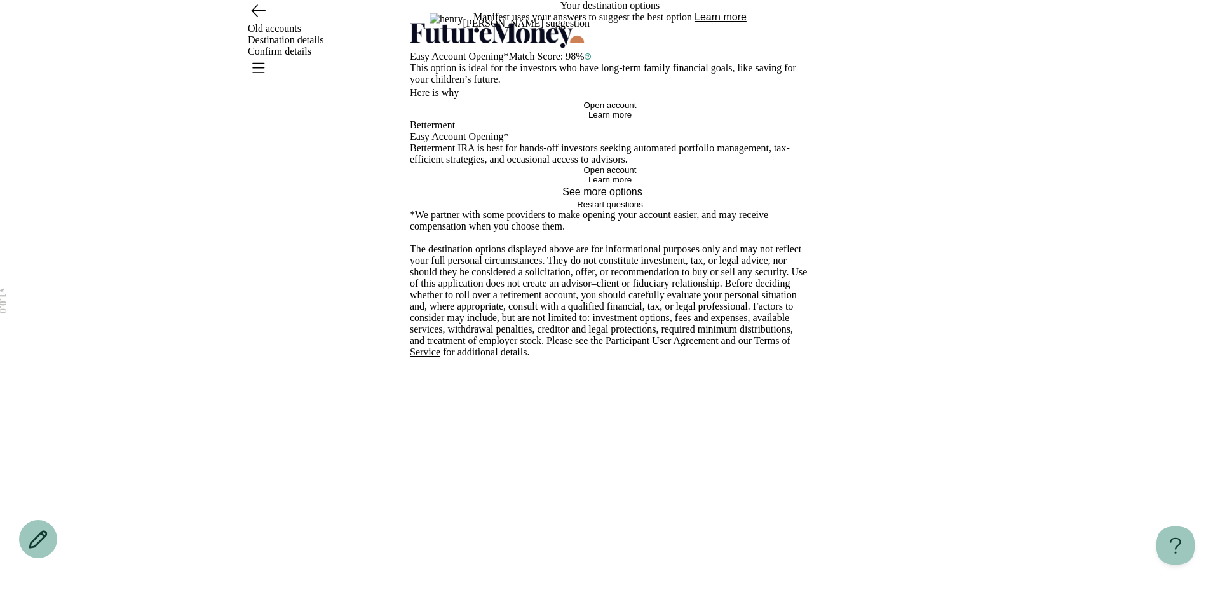
scroll to position [0, 0]
click at [605, 110] on button "Open account" at bounding box center [610, 105] width 400 height 10
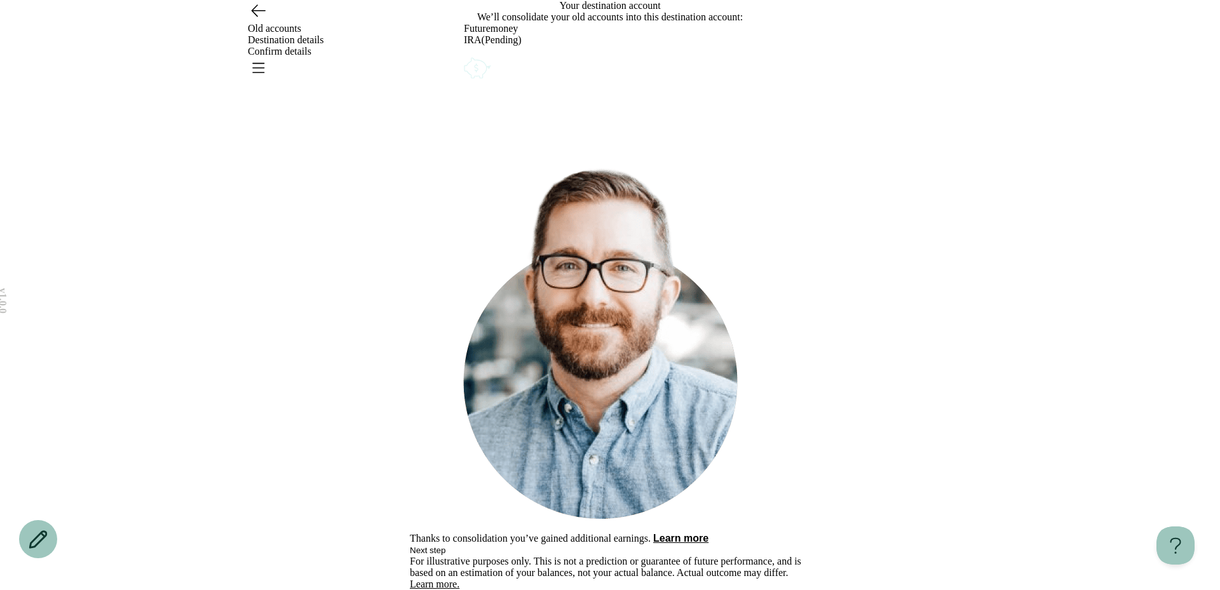
click at [446, 509] on span "Next step" at bounding box center [428, 550] width 36 height 10
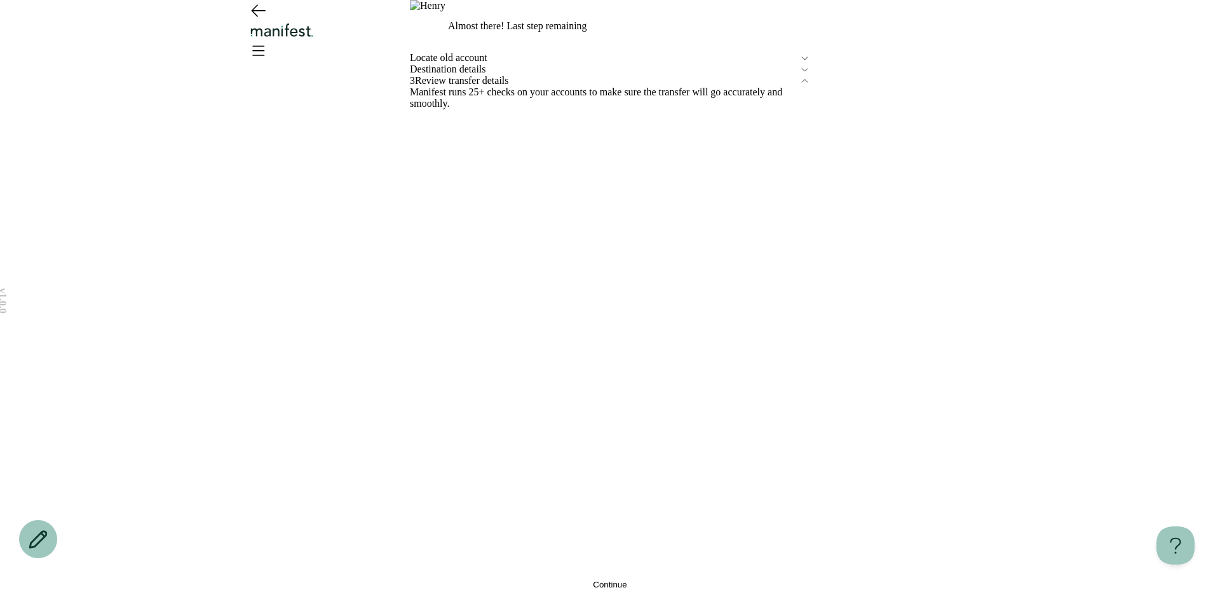
click at [250, 20] on icon "Go back" at bounding box center [258, 10] width 20 height 20
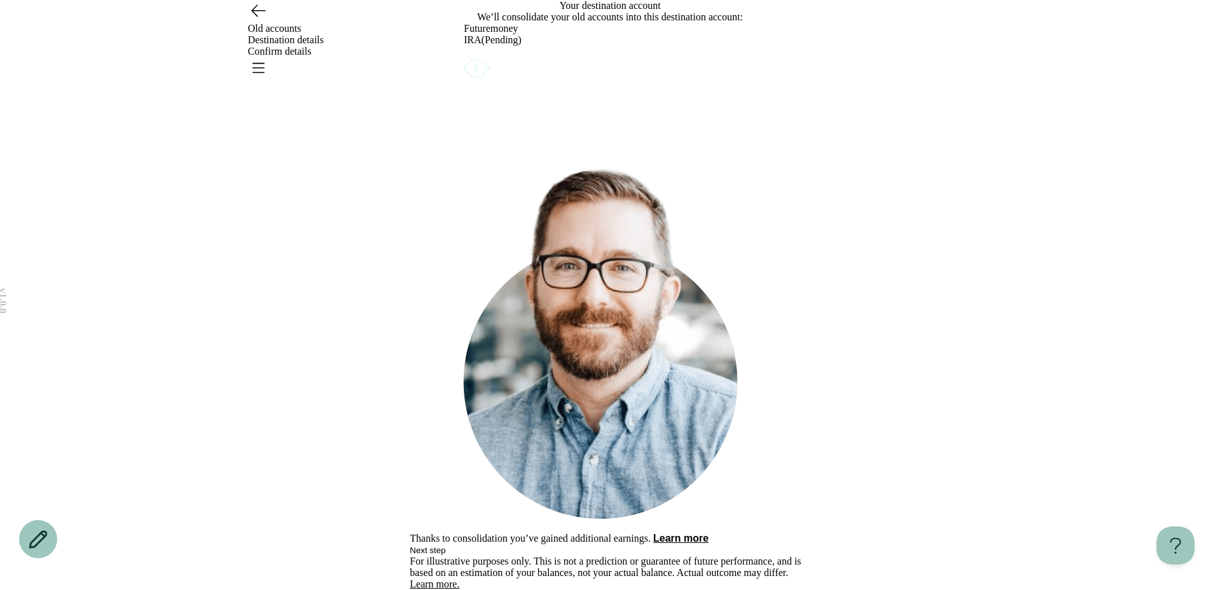
click at [255, 17] on icon "Go back" at bounding box center [258, 10] width 13 height 11
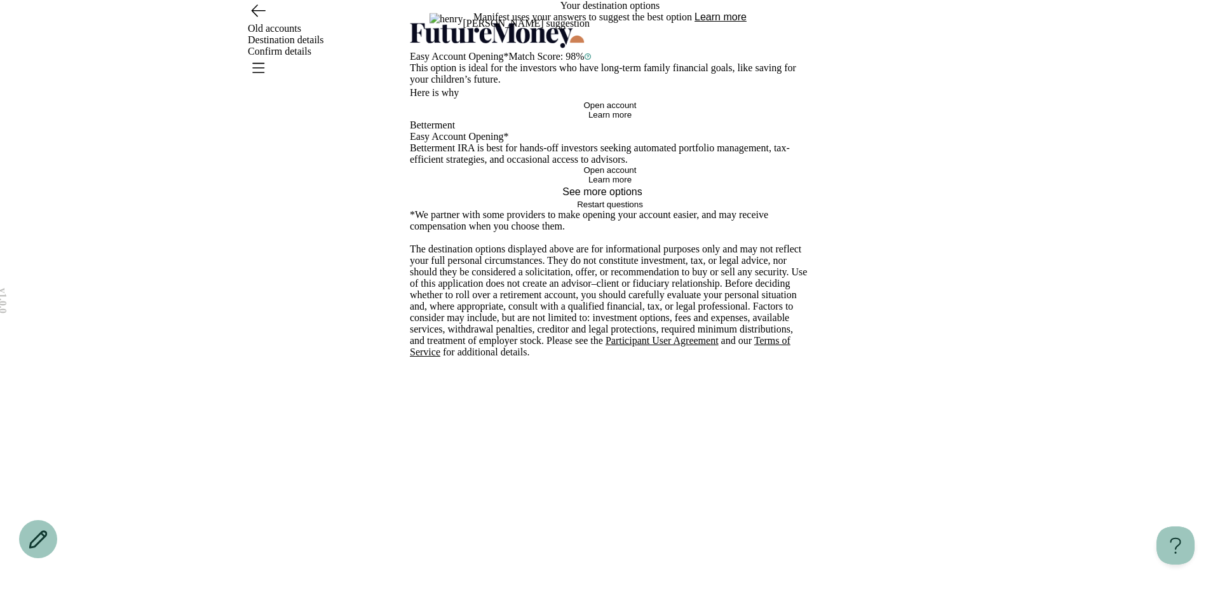
scroll to position [268, 0]
click at [612, 200] on button "See more options" at bounding box center [610, 191] width 400 height 15
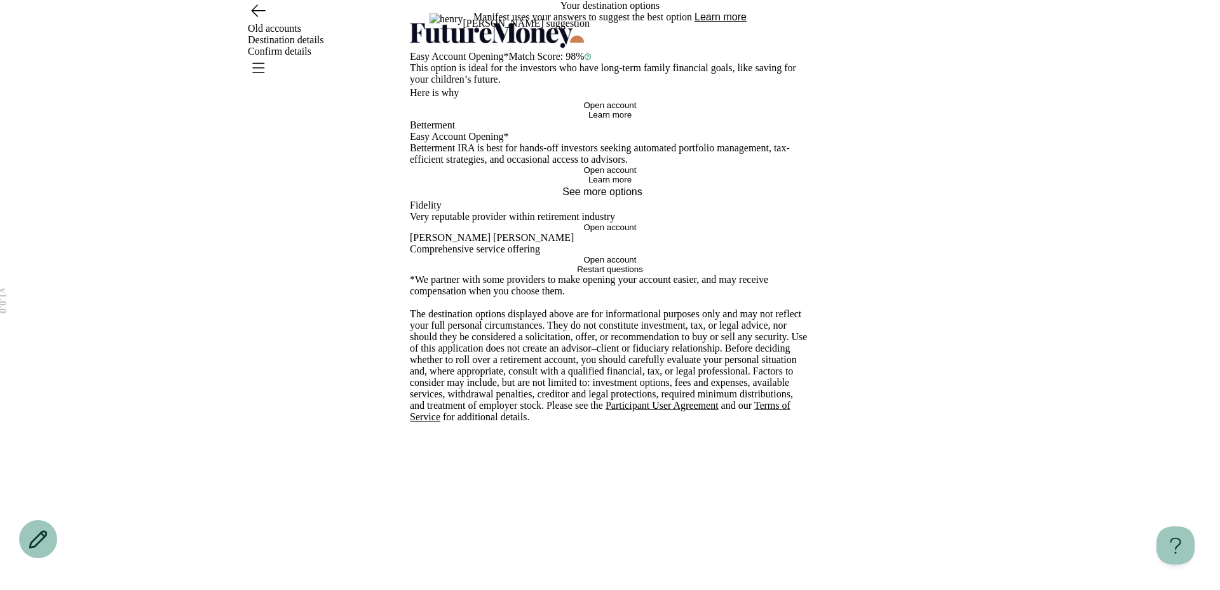
scroll to position [535, 0]
click at [610, 264] on span "Open account" at bounding box center [610, 260] width 53 height 10
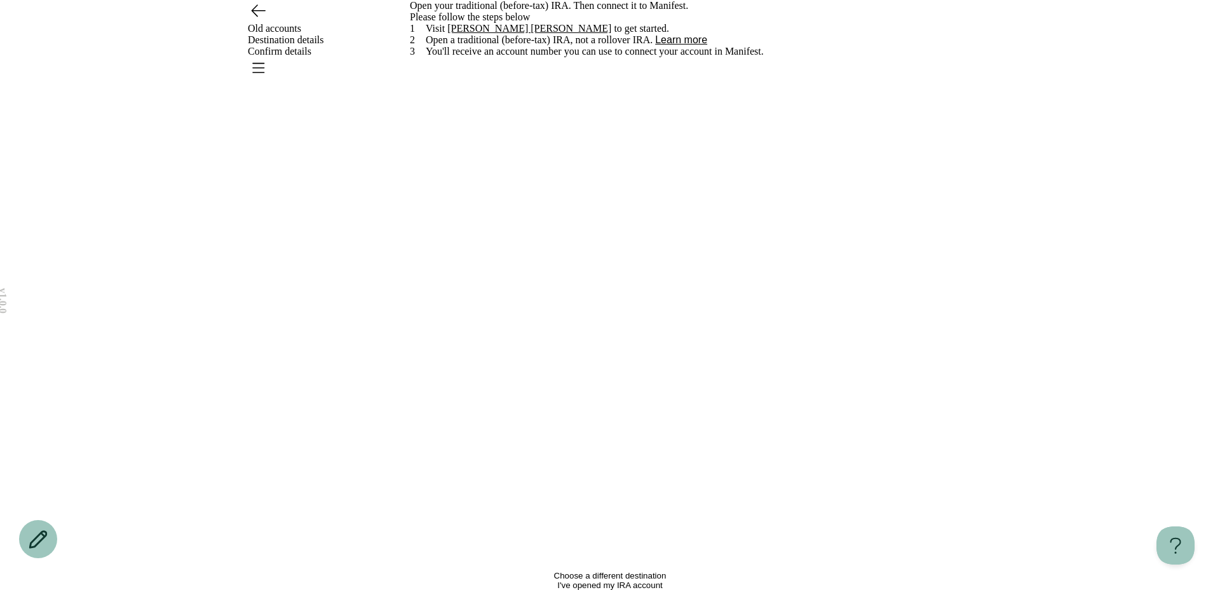
click at [254, 17] on icon "Go back" at bounding box center [258, 10] width 13 height 11
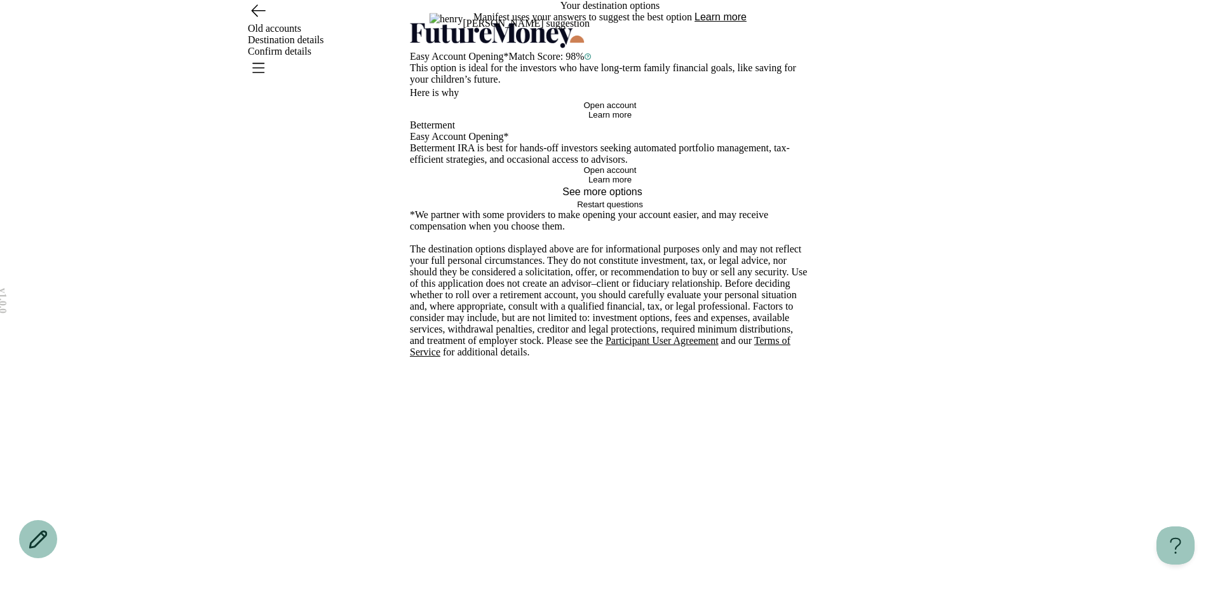
click at [606, 120] on span "Learn more" at bounding box center [610, 115] width 43 height 10
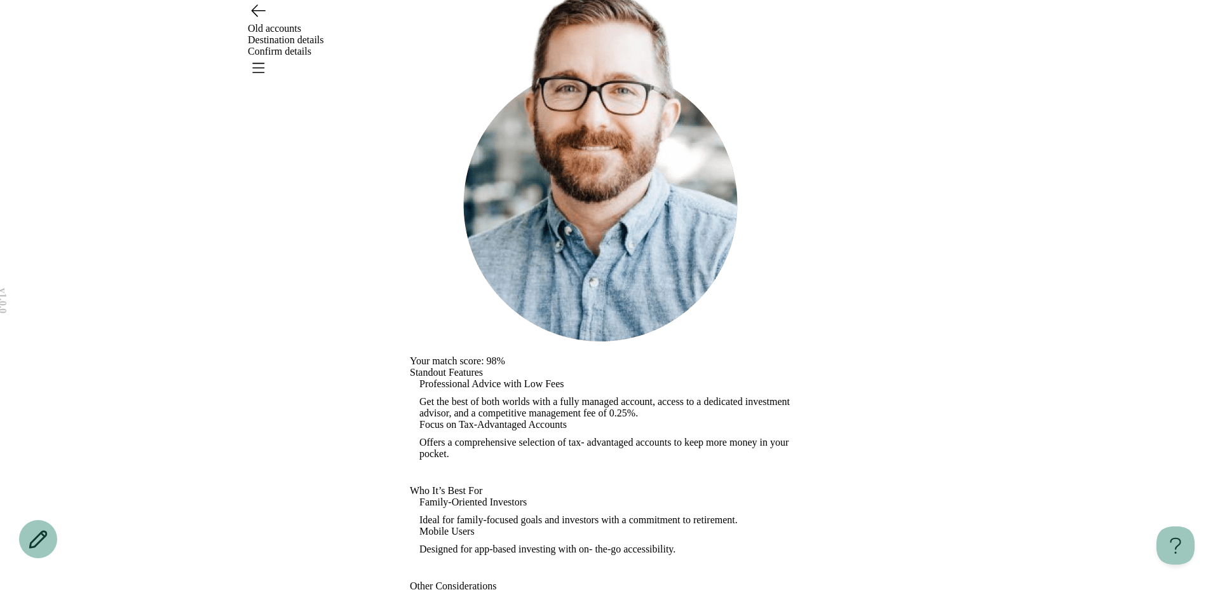
scroll to position [435, 0]
click at [410, 39] on div "Futuremoney IRA This option is ideal for the investors who have long-term famil…" at bounding box center [610, 295] width 400 height 954
click at [410, 56] on div "Futuremoney IRA This option is ideal for the investors who have long-term famil…" at bounding box center [610, 295] width 400 height 954
click at [410, 34] on div "Futuremoney IRA This option is ideal for the investors who have long-term famil…" at bounding box center [610, 295] width 400 height 954
click at [410, 36] on div "Futuremoney IRA This option is ideal for the investors who have long-term famil…" at bounding box center [610, 295] width 400 height 954
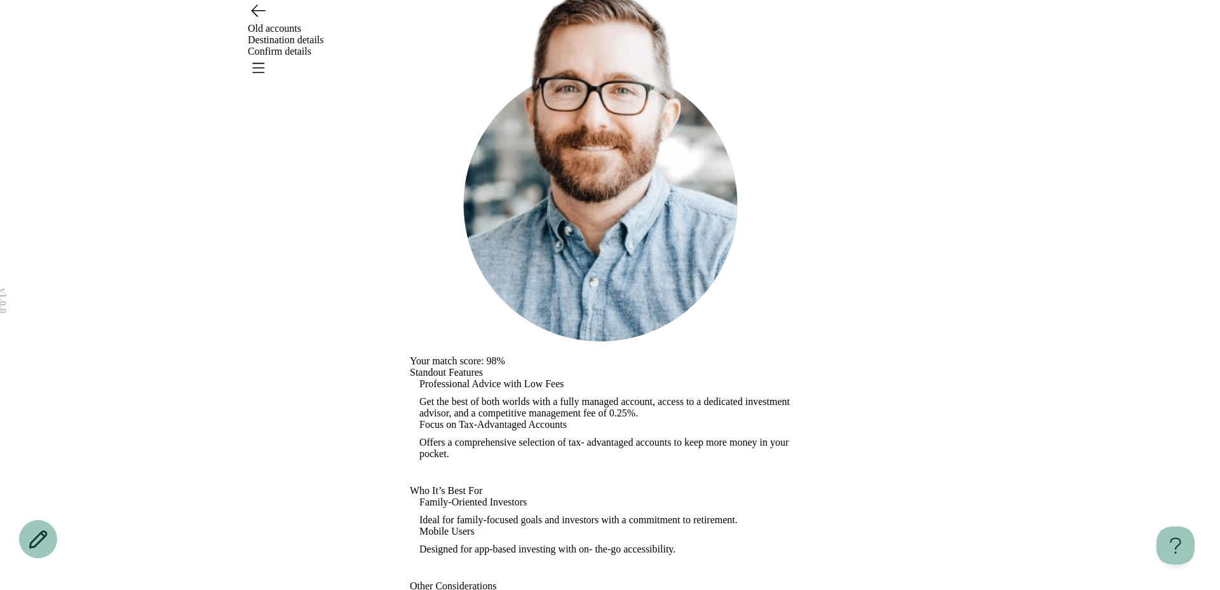
click at [410, 413] on div "Futuremoney IRA This option is ideal for the investors who have long-term famil…" at bounding box center [610, 295] width 400 height 954
click at [410, 339] on div "Futuremoney IRA This option is ideal for the investors who have long-term famil…" at bounding box center [610, 295] width 400 height 954
